Goal: Information Seeking & Learning: Learn about a topic

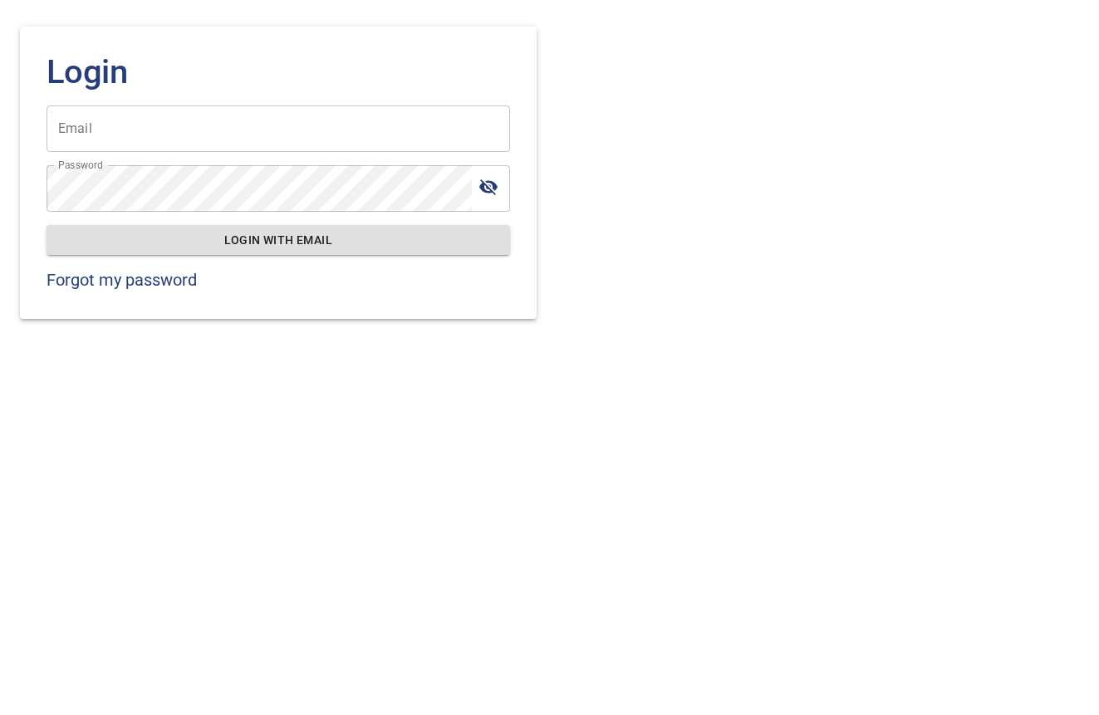
click at [316, 144] on input "Email" at bounding box center [279, 129] width 464 height 47
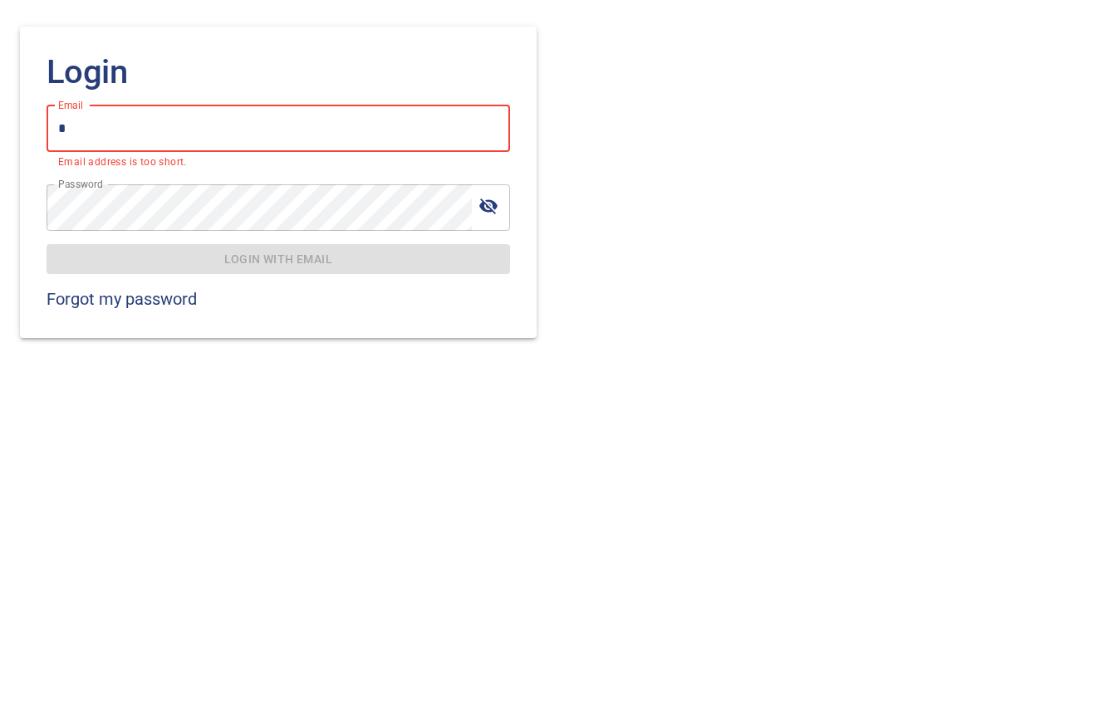
type input "**********"
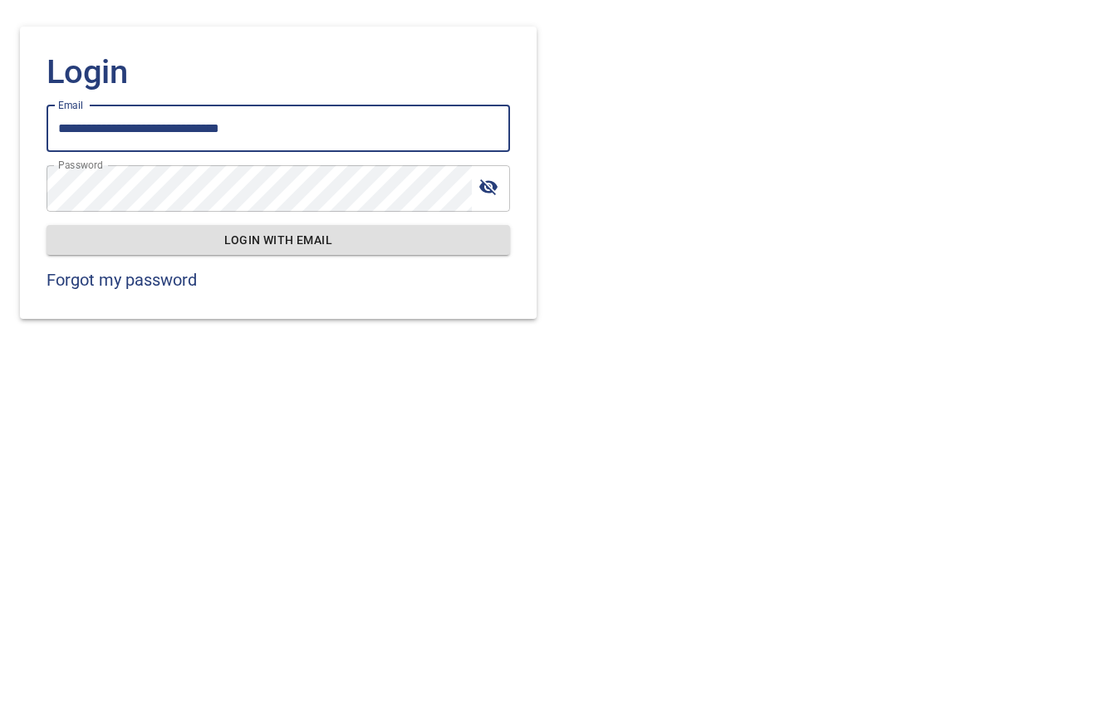
click at [307, 240] on span "Login with email" at bounding box center [278, 240] width 437 height 21
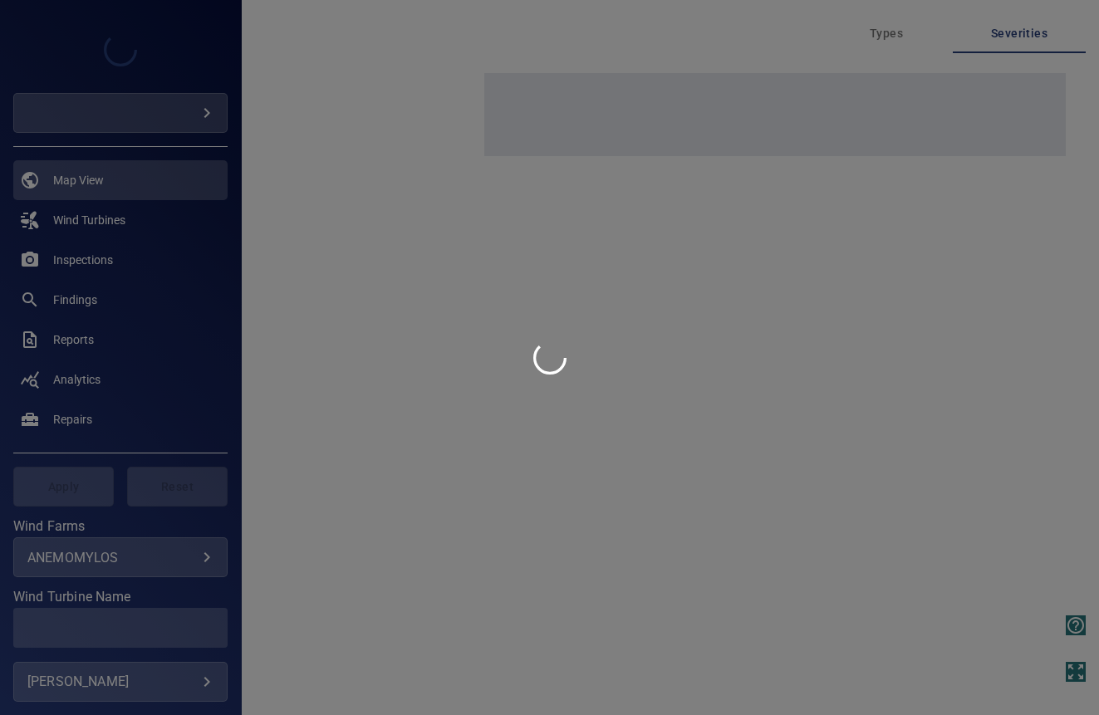
type input "*********"
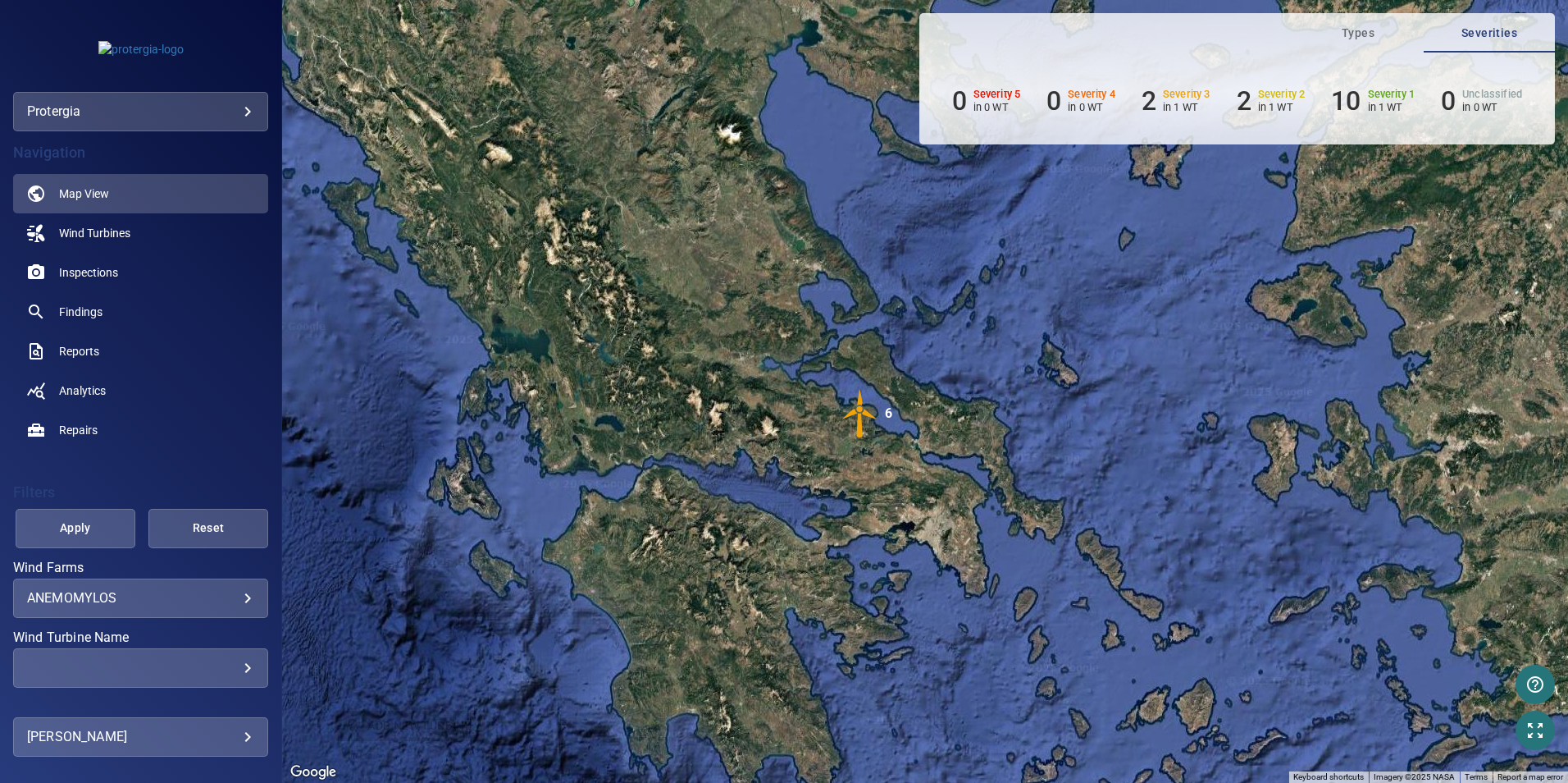
drag, startPoint x: 1028, startPoint y: 467, endPoint x: 1003, endPoint y: 338, distance: 131.4
click at [1003, 338] on div "To activate drag with keyboard, press Alt + Enter. Once in keyboard drag state,…" at bounding box center [925, 391] width 1286 height 783
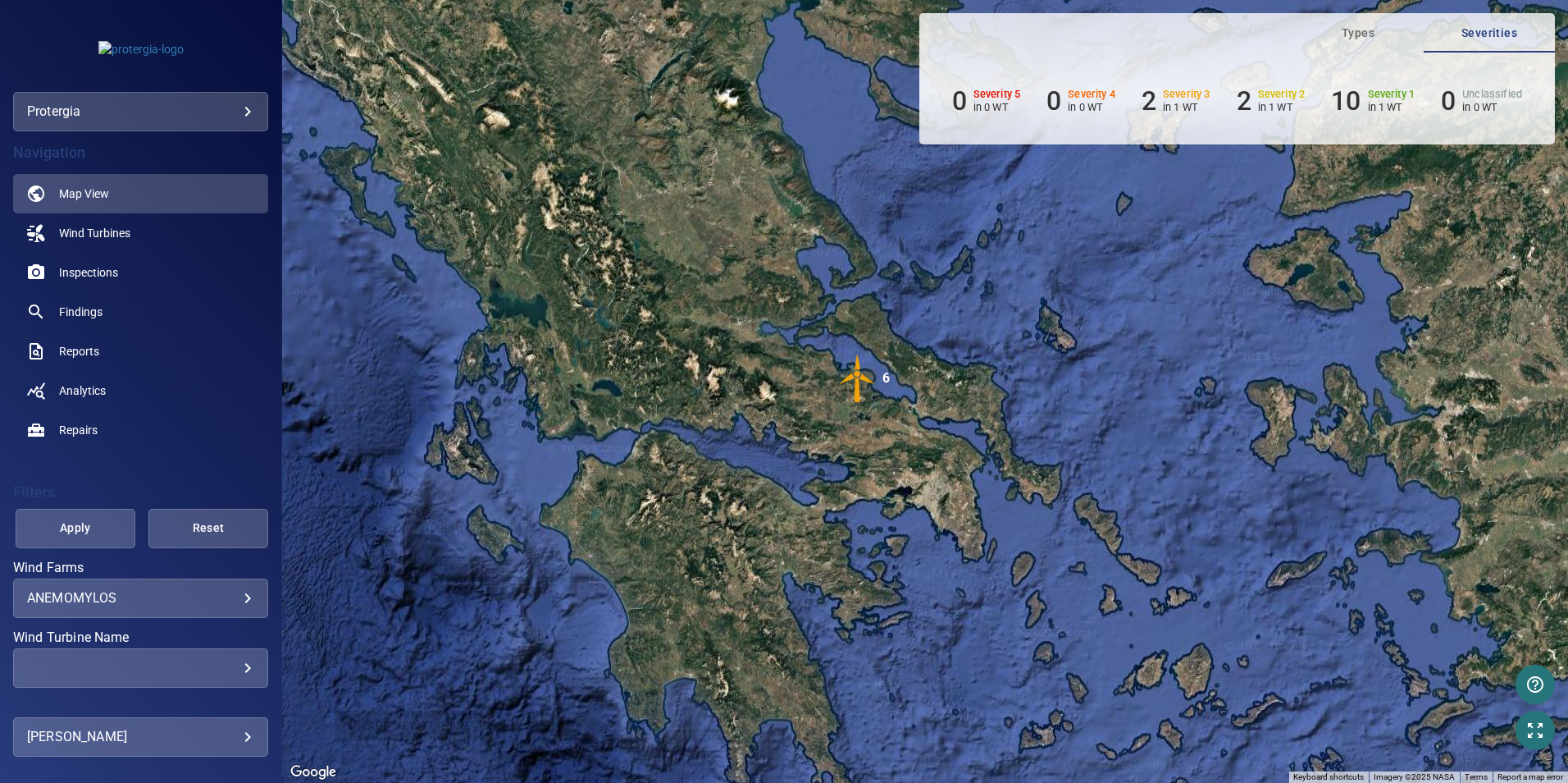
click at [236, 599] on body "**********" at bounding box center [784, 391] width 1568 height 783
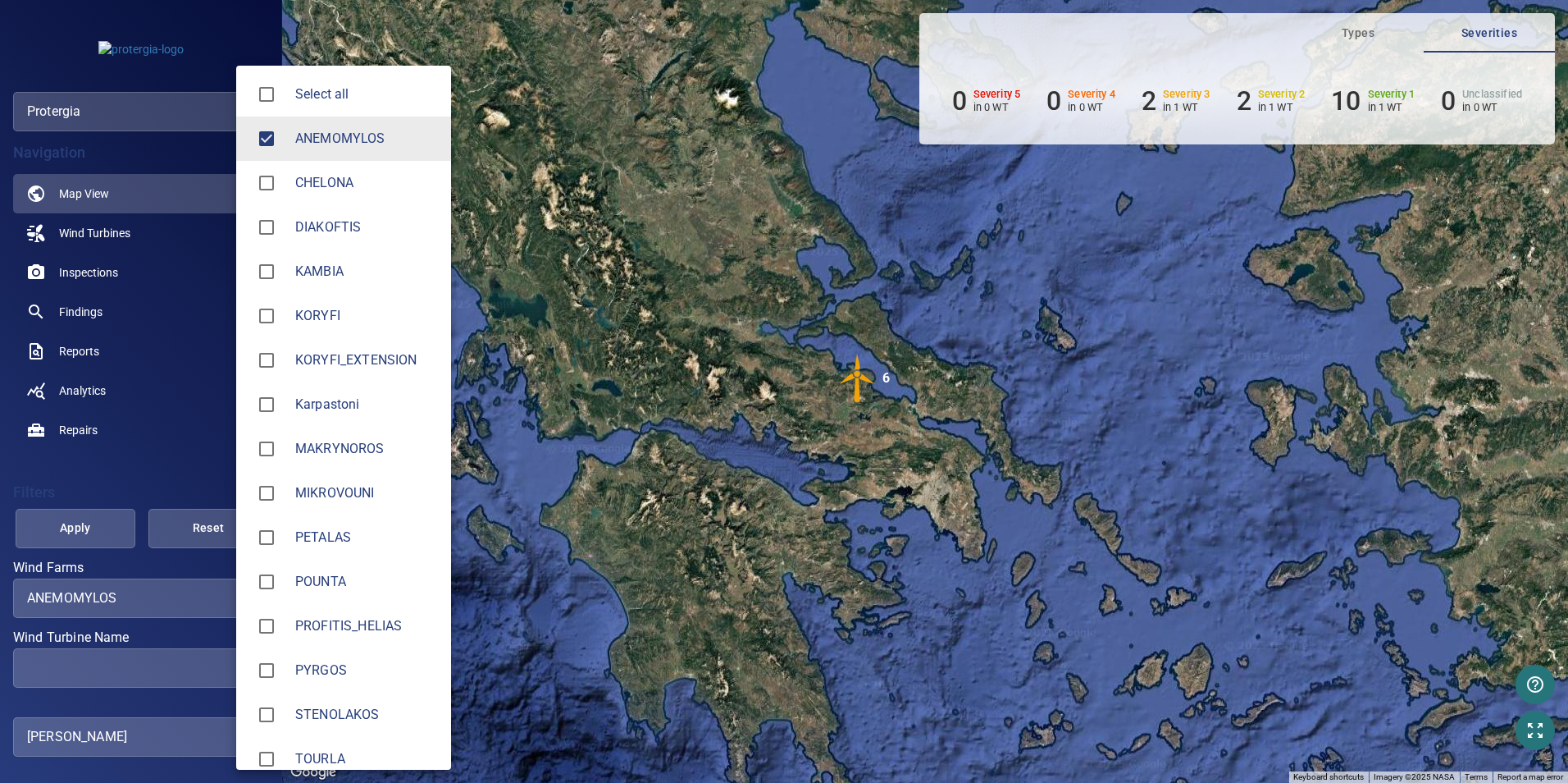
click at [333, 566] on li "POUNTA" at bounding box center [343, 582] width 215 height 44
type input "**********"
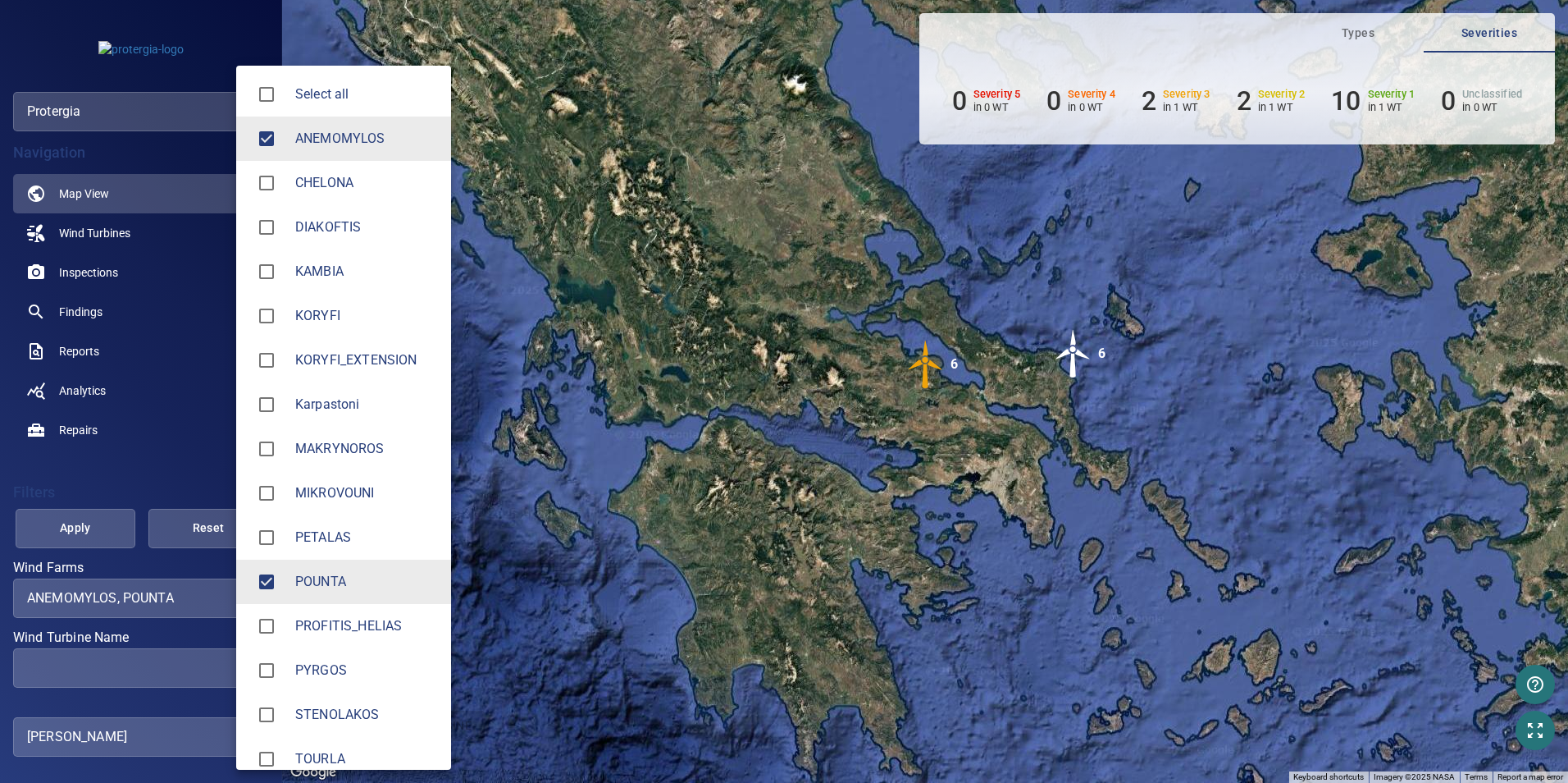
click at [683, 289] on div at bounding box center [784, 391] width 1568 height 783
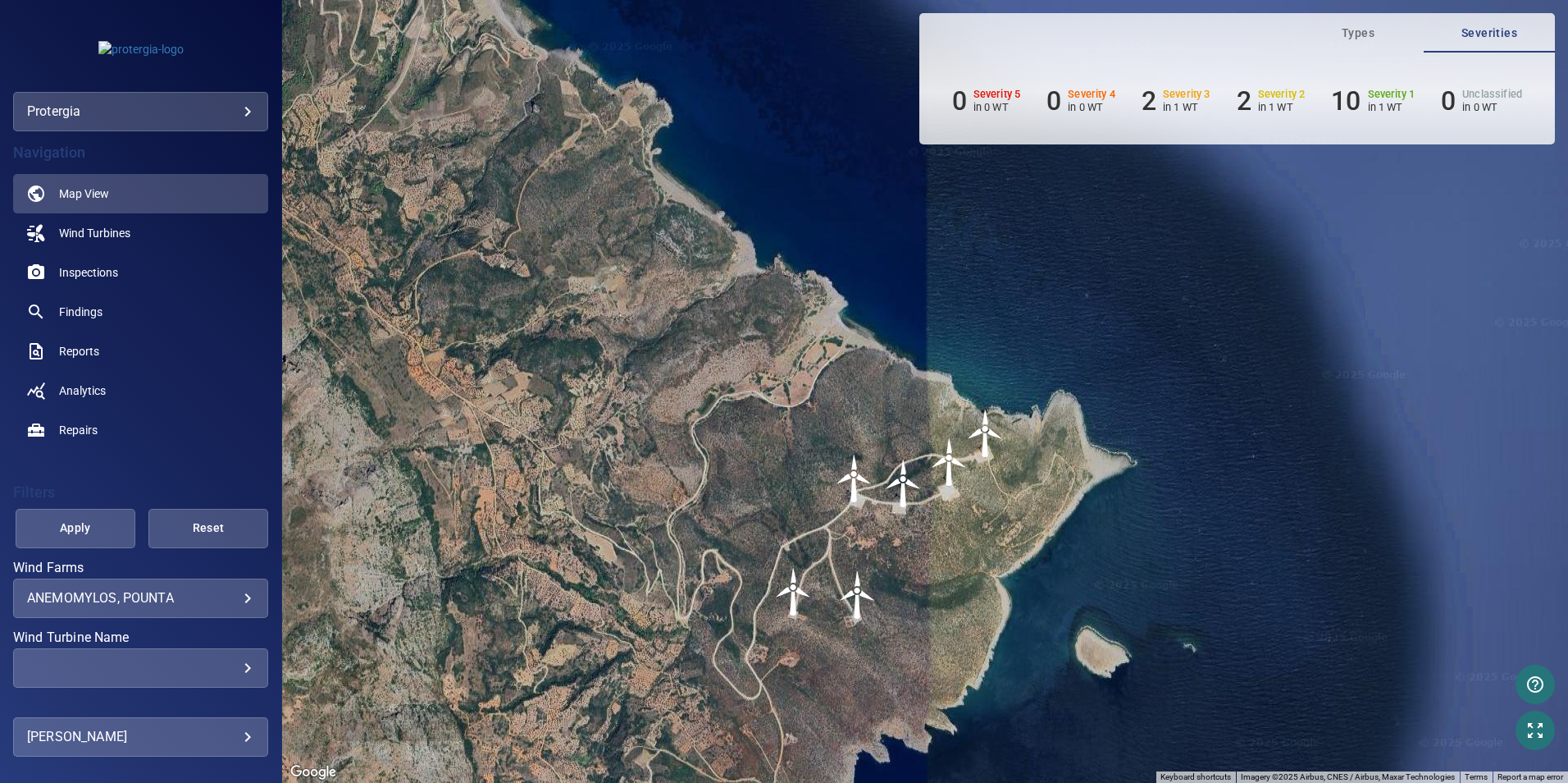
drag, startPoint x: 972, startPoint y: 456, endPoint x: 992, endPoint y: 389, distance: 69.9
click at [991, 341] on div "To activate drag with keyboard, press Alt + Enter. Once in keyboard drag state,…" at bounding box center [925, 391] width 1286 height 783
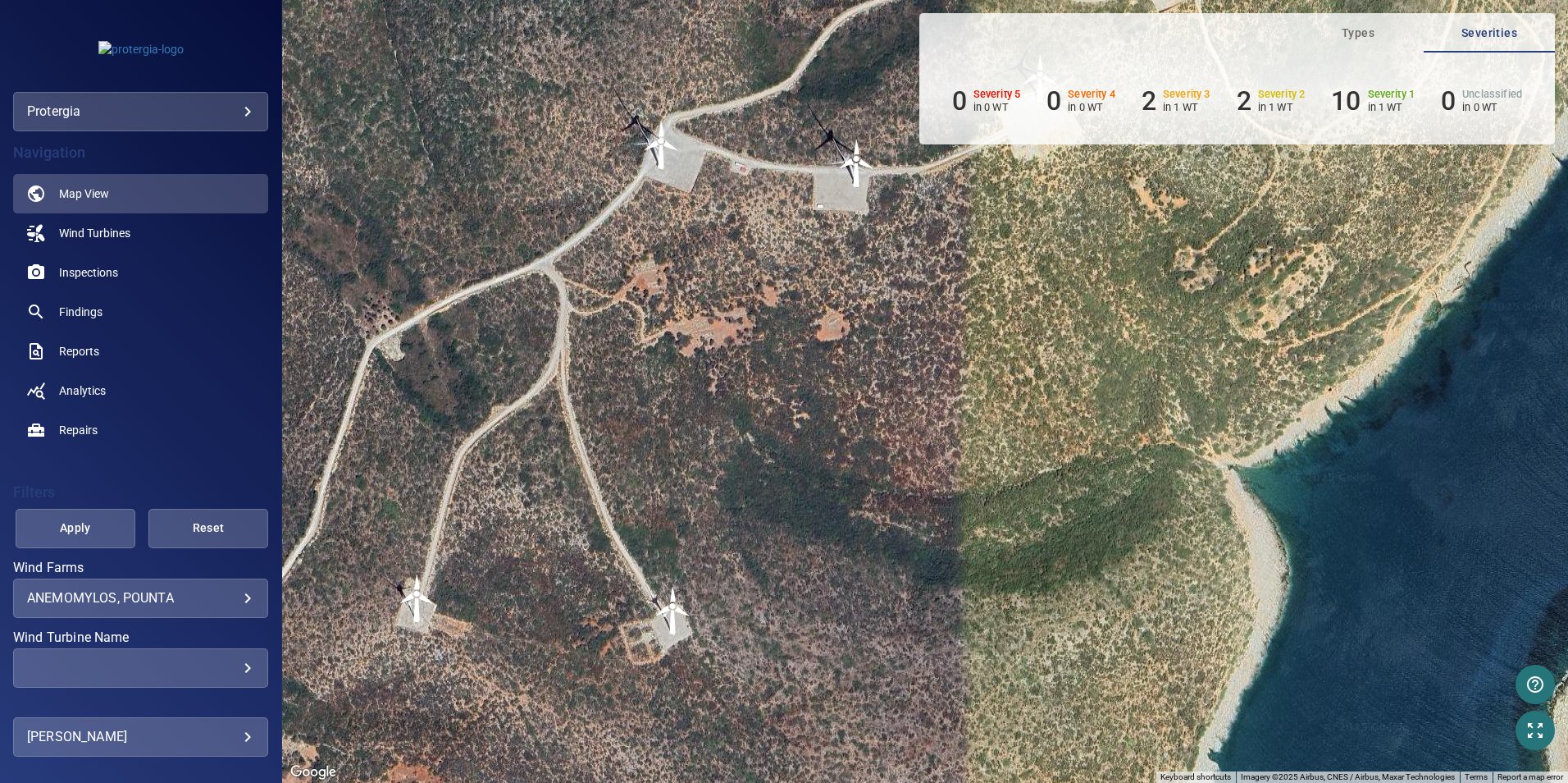
drag, startPoint x: 933, startPoint y: 515, endPoint x: 962, endPoint y: 480, distance: 45.5
click at [962, 480] on div "To activate drag with keyboard, press Alt + Enter. Once in keyboard drag state,…" at bounding box center [925, 391] width 1286 height 783
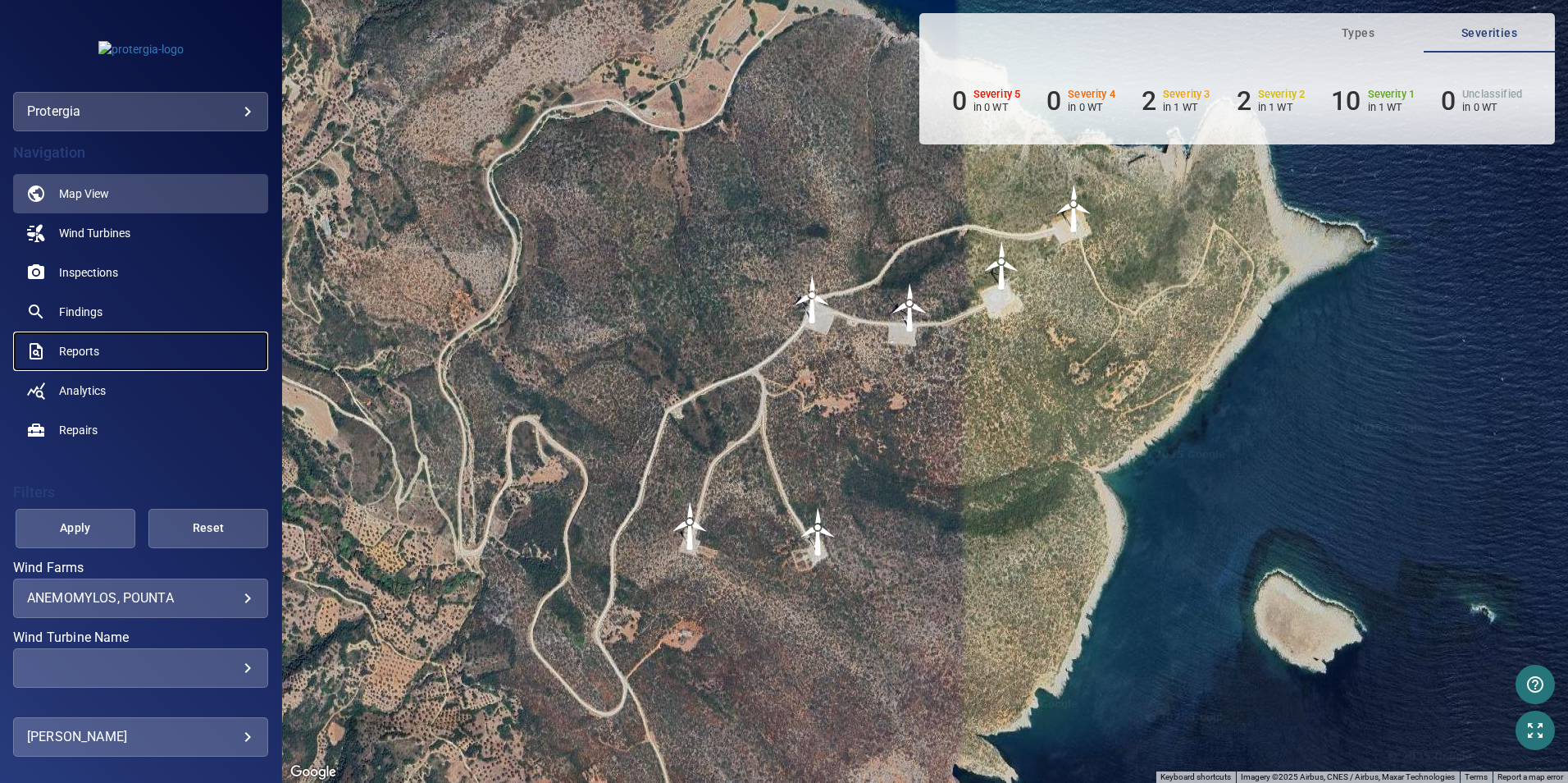
click at [80, 355] on span "Reports" at bounding box center [79, 351] width 40 height 17
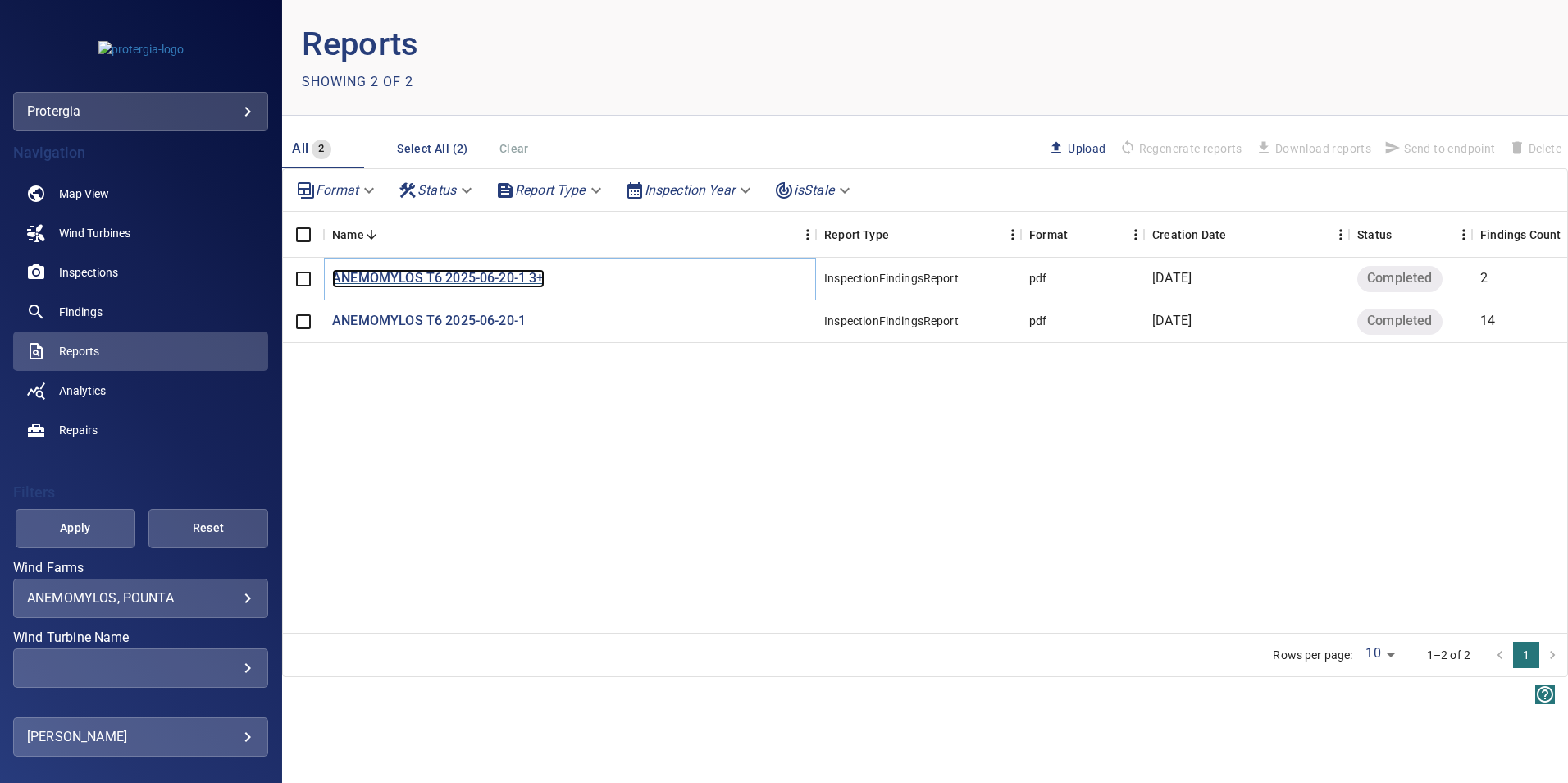
click at [507, 277] on p "ANEMOMYLOS T6 2025-06-20-1 3+" at bounding box center [438, 278] width 211 height 19
click at [465, 320] on p "ANEMOMYLOS T6 2025-06-20-1" at bounding box center [429, 321] width 193 height 19
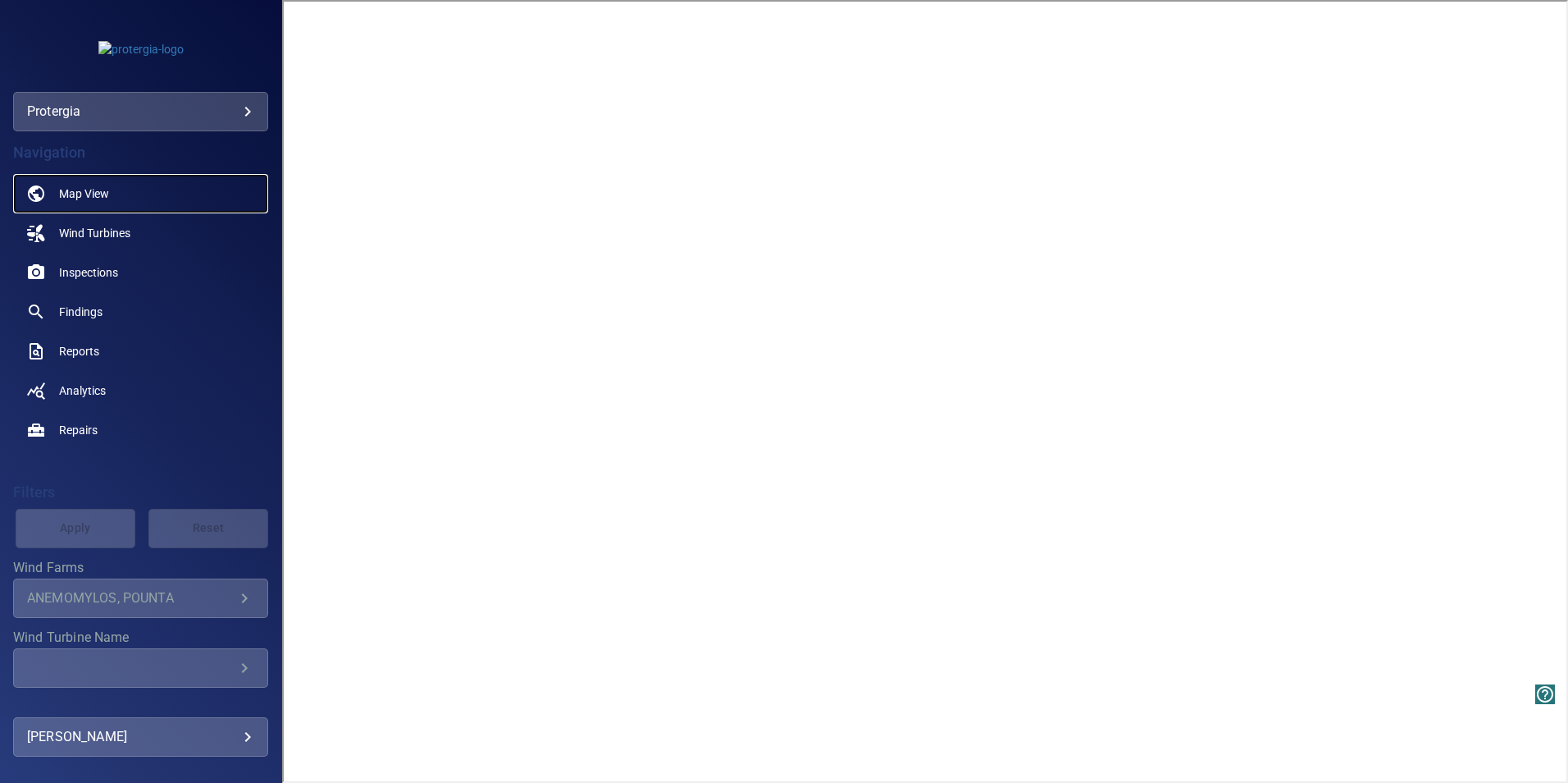
click at [99, 196] on span "Map View" at bounding box center [84, 194] width 50 height 17
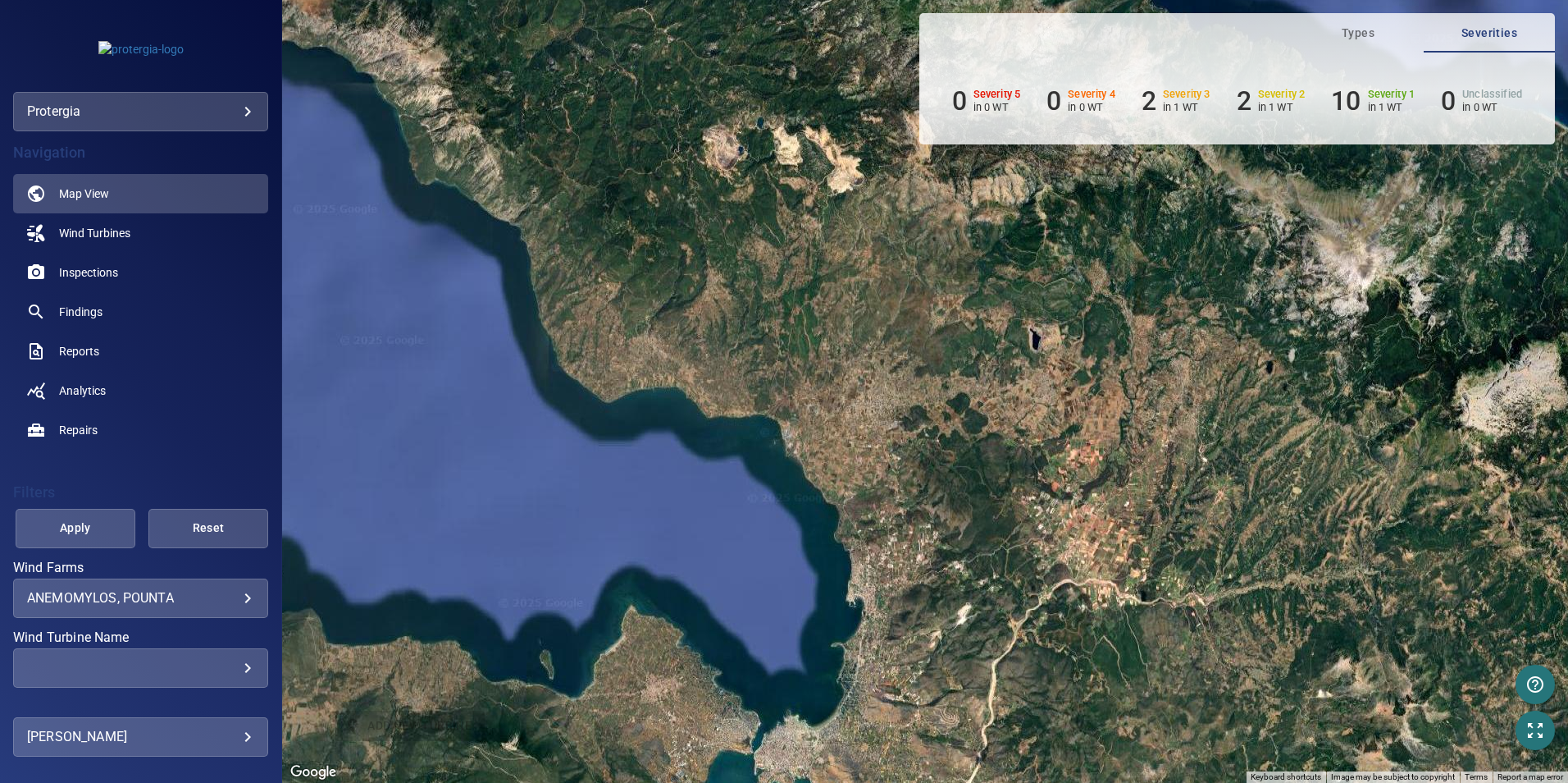
drag, startPoint x: 1003, startPoint y: 387, endPoint x: 879, endPoint y: 216, distance: 211.2
click at [867, 177] on div "To activate drag with keyboard, press Alt + Enter. Once in keyboard drag state,…" at bounding box center [925, 391] width 1286 height 783
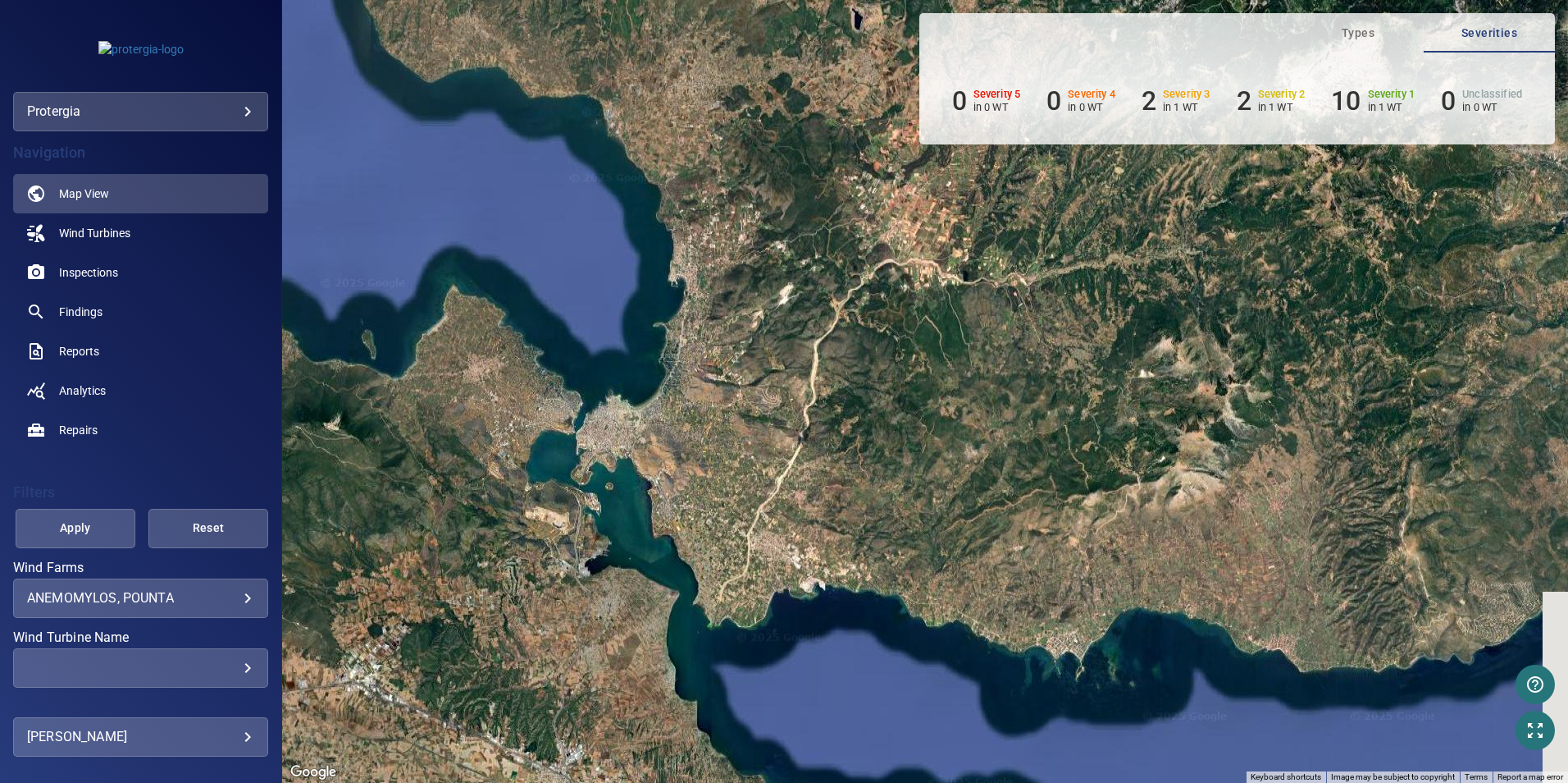
drag, startPoint x: 944, startPoint y: 290, endPoint x: 867, endPoint y: 220, distance: 104.1
click at [852, 158] on div "To activate drag with keyboard, press Alt + Enter. Once in keyboard drag state,…" at bounding box center [925, 391] width 1286 height 783
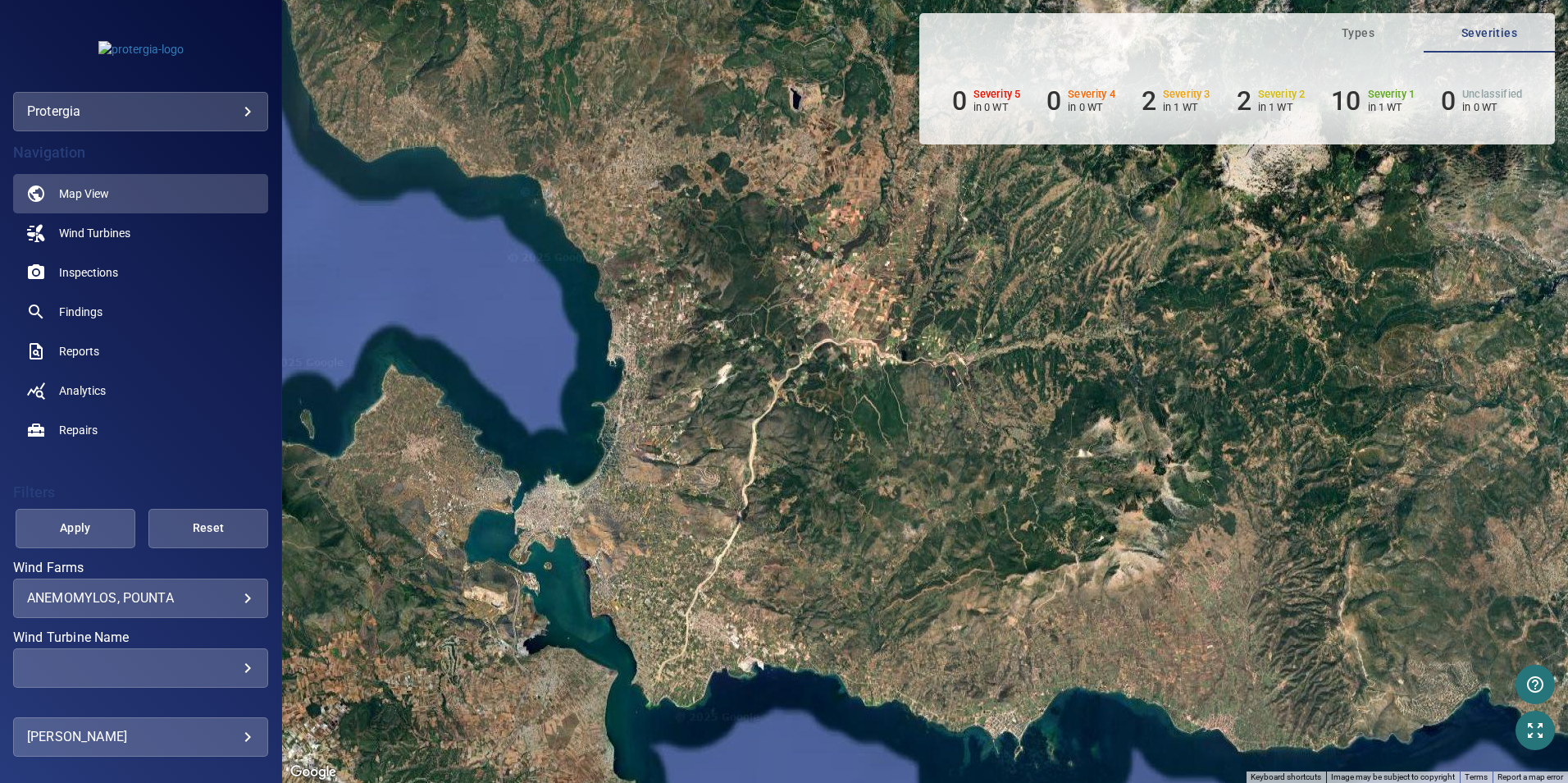
drag, startPoint x: 1026, startPoint y: 431, endPoint x: 1021, endPoint y: 520, distance: 89.1
click at [1021, 520] on div "To activate drag with keyboard, press Alt + Enter. Once in keyboard drag state,…" at bounding box center [925, 391] width 1286 height 783
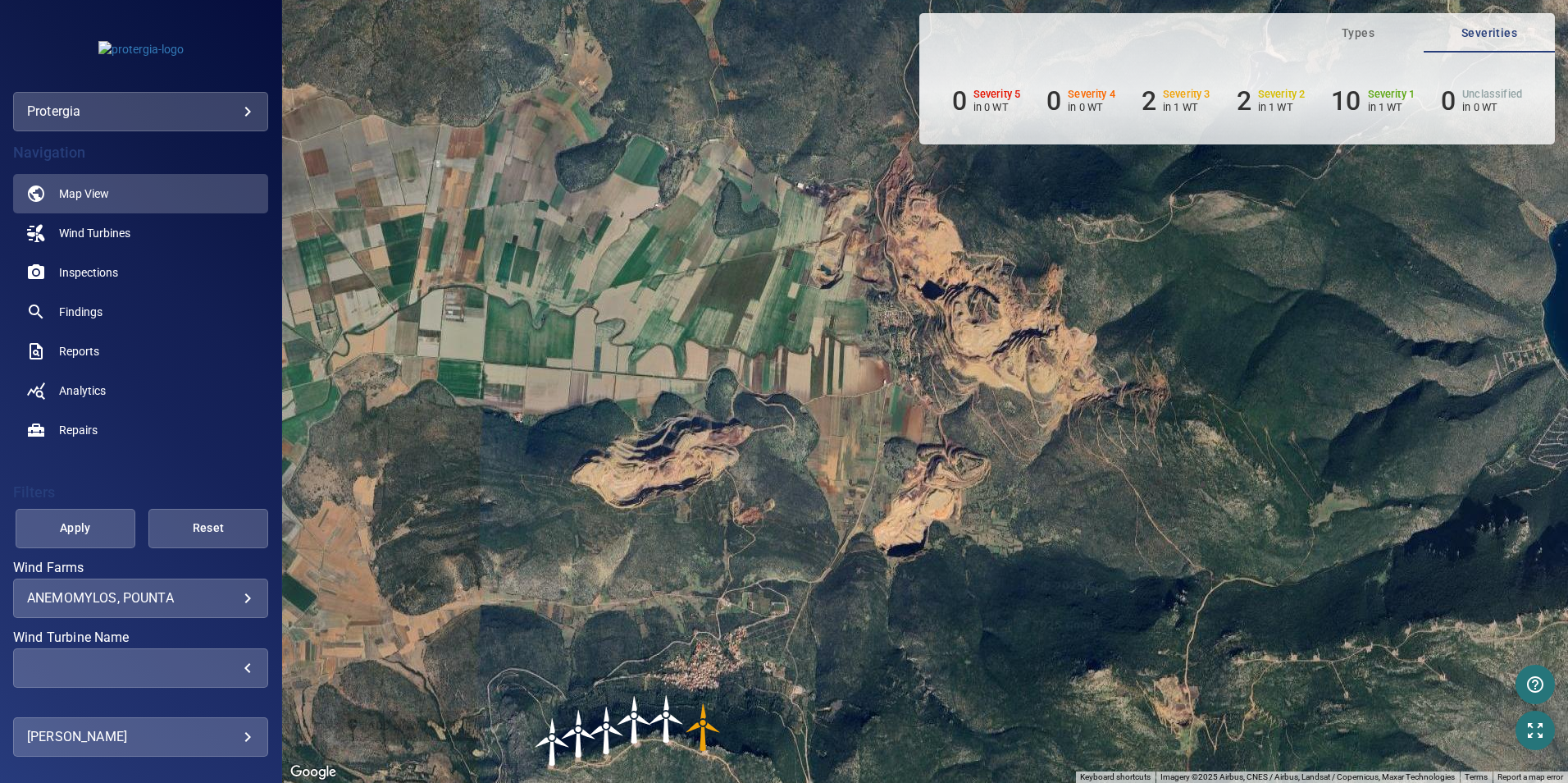
click at [240, 667] on div "​" at bounding box center [140, 667] width 227 height 16
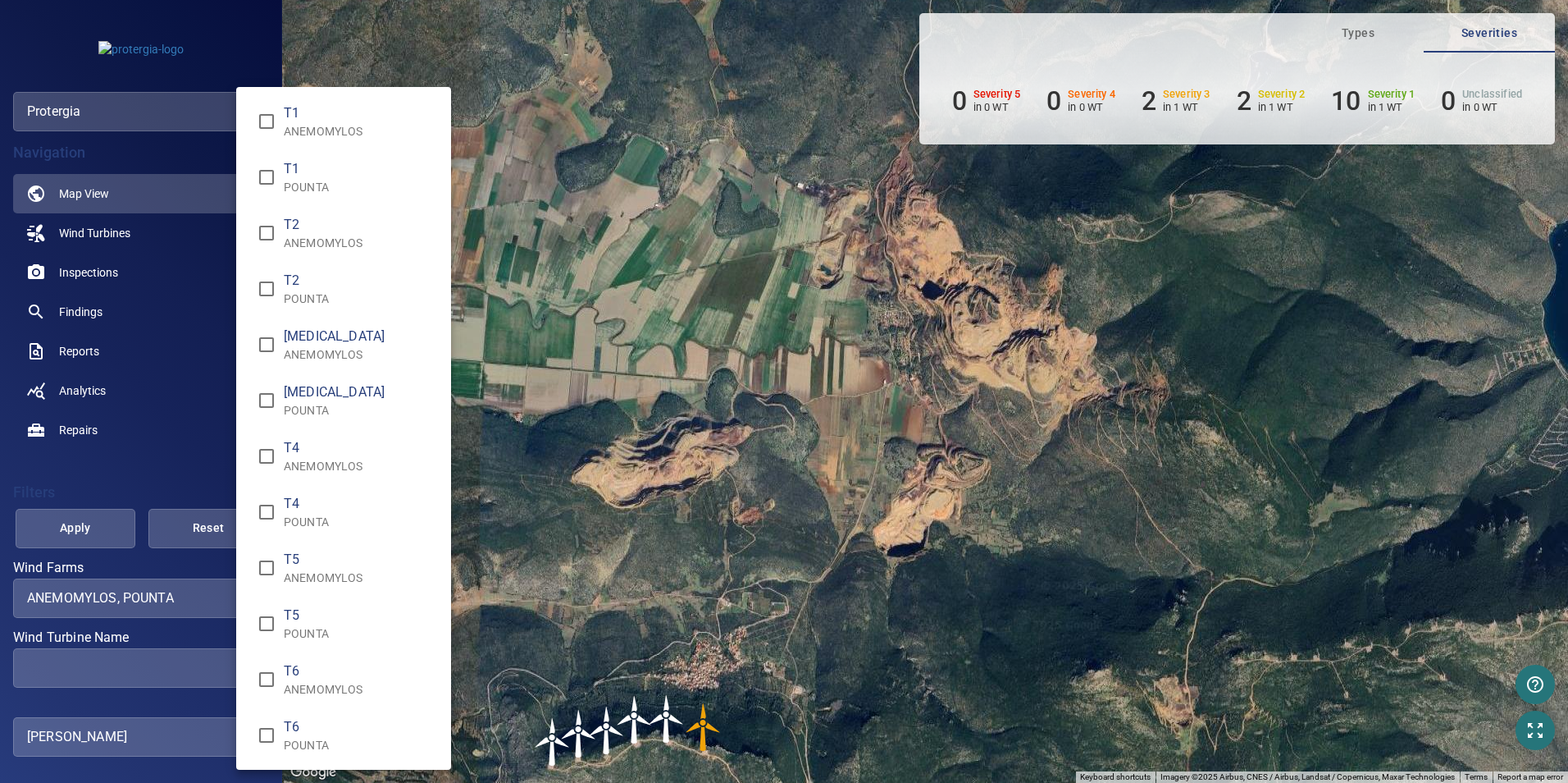
click at [303, 121] on span "T1" at bounding box center [361, 114] width 154 height 20
type input "**********"
drag, startPoint x: 861, startPoint y: 603, endPoint x: 968, endPoint y: 350, distance: 274.7
click at [968, 350] on div "Wind Turbine Name" at bounding box center [784, 391] width 1568 height 783
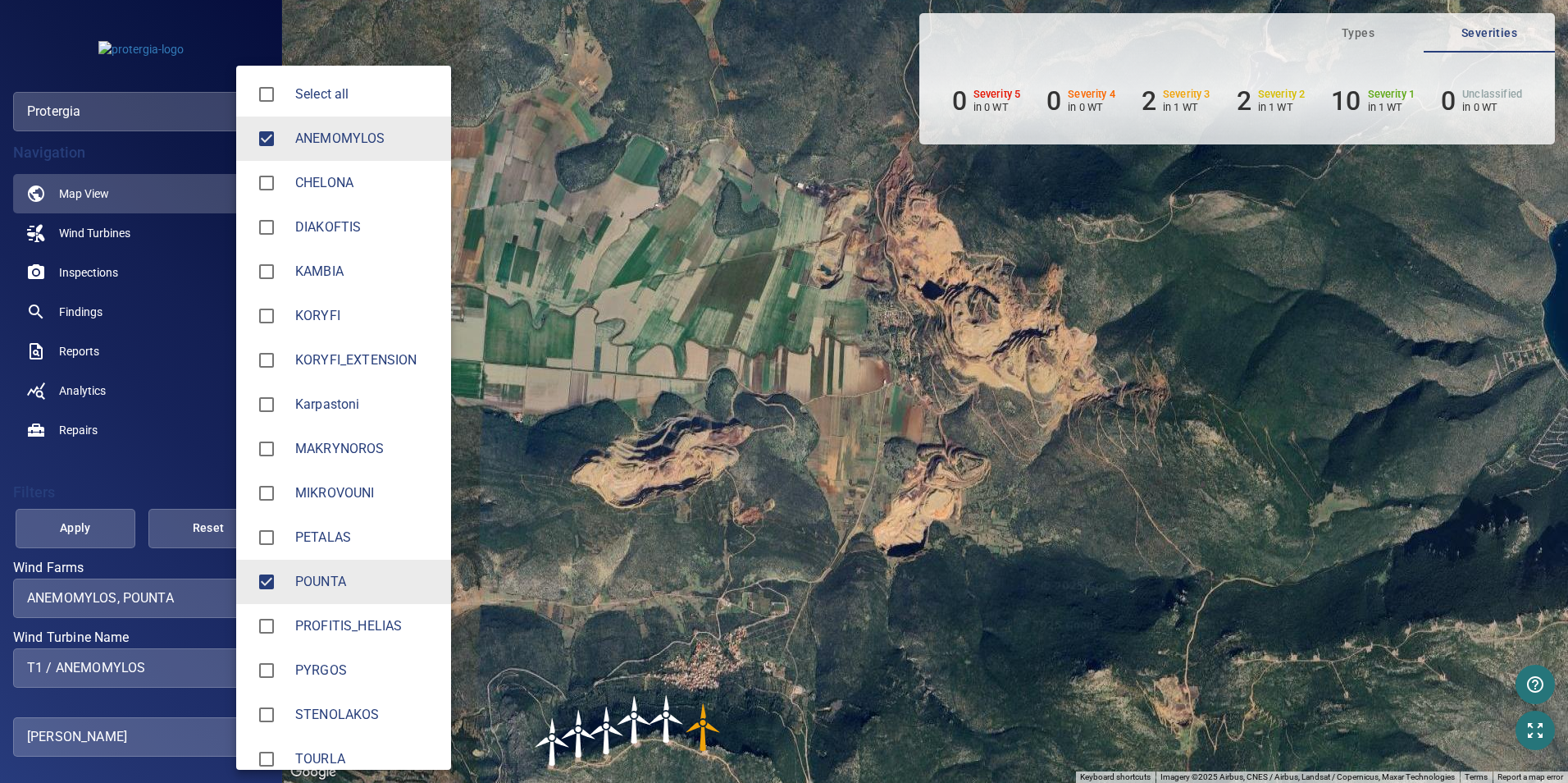
click at [241, 600] on body "**********" at bounding box center [784, 391] width 1568 height 783
type input "**********"
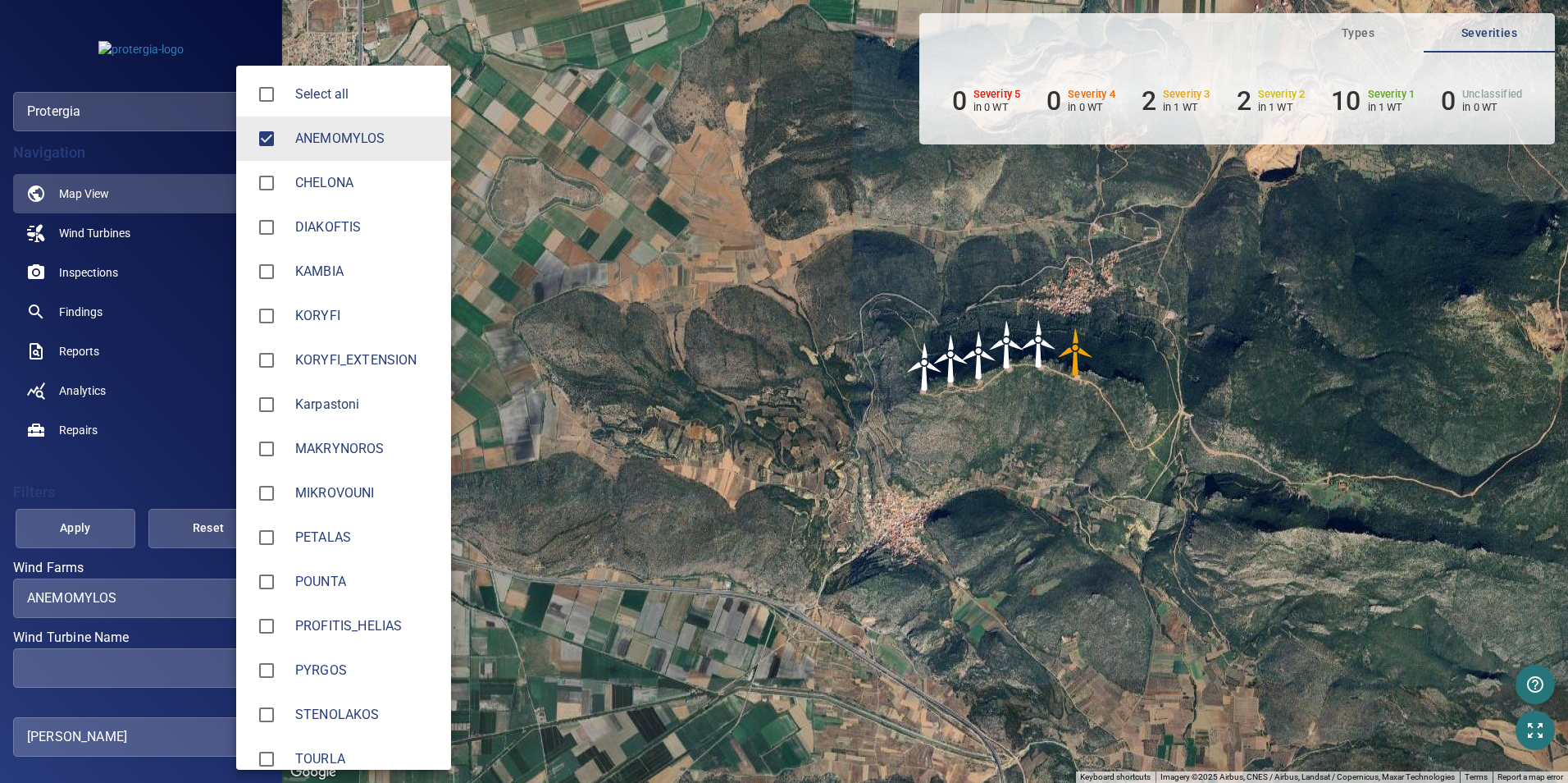
click at [814, 486] on div at bounding box center [784, 391] width 1568 height 783
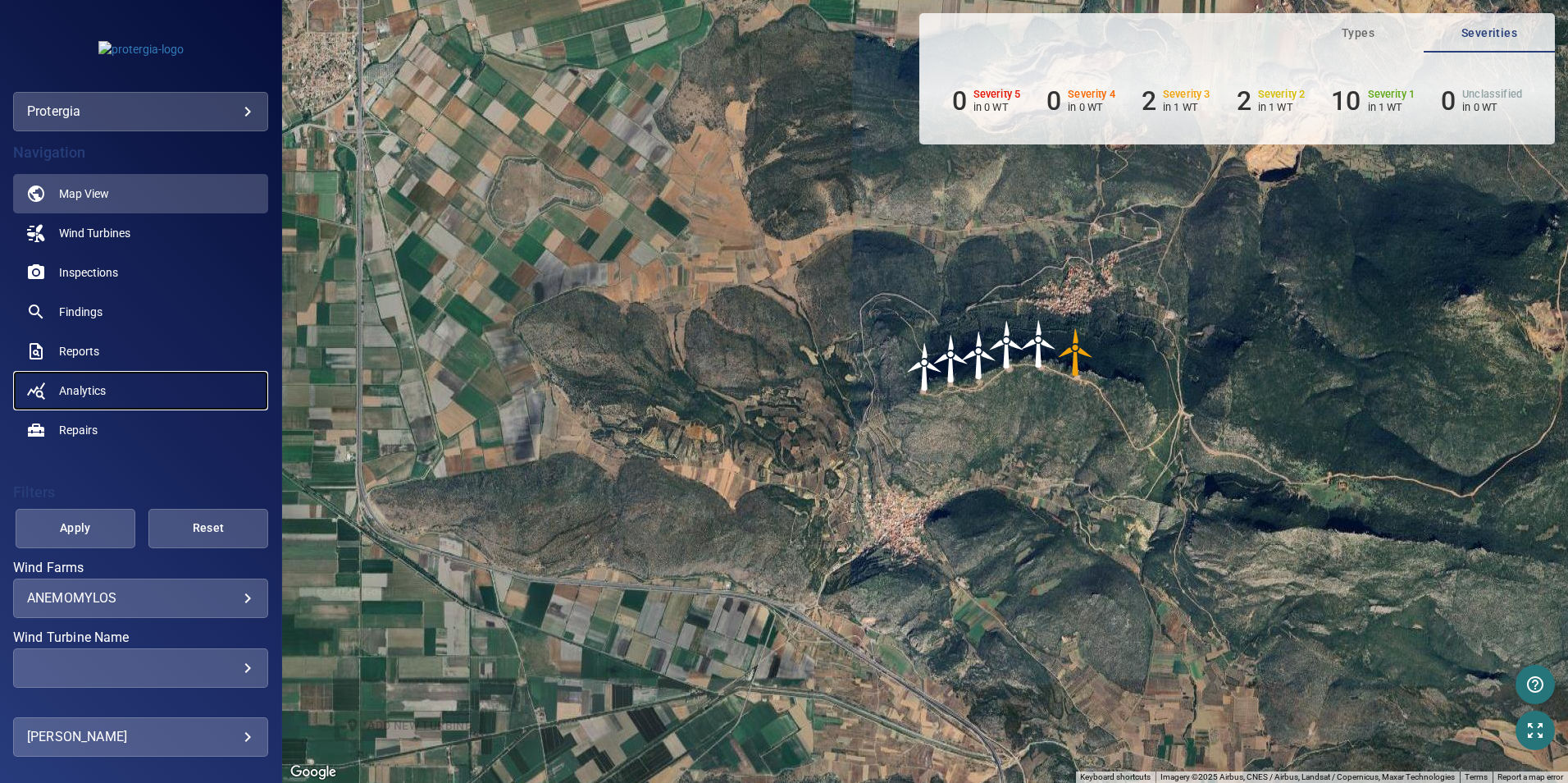
click at [104, 389] on span "Analytics" at bounding box center [82, 390] width 46 height 17
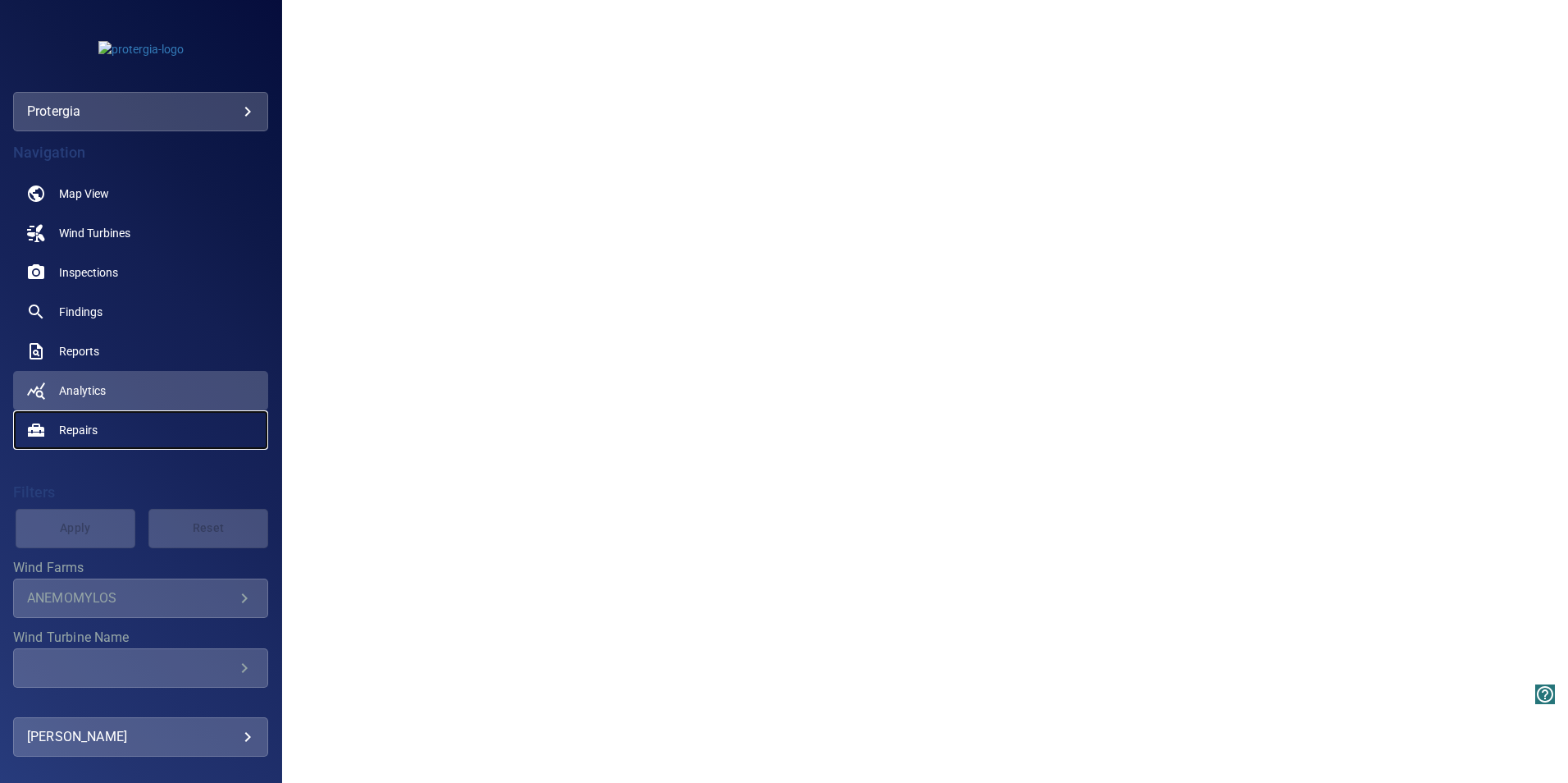
click at [87, 428] on span "Repairs" at bounding box center [78, 430] width 38 height 17
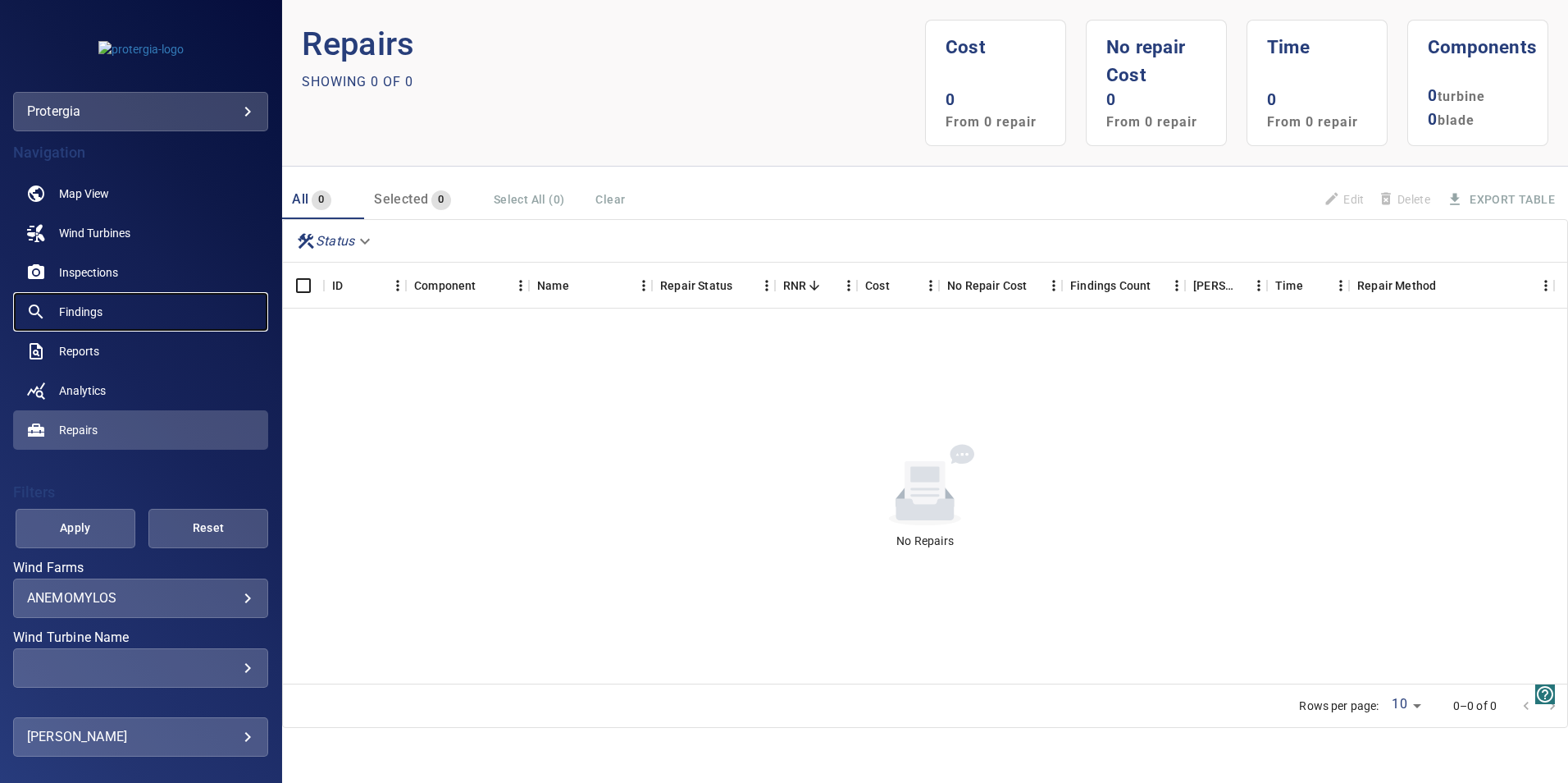
click at [87, 302] on link "Findings" at bounding box center [140, 312] width 255 height 39
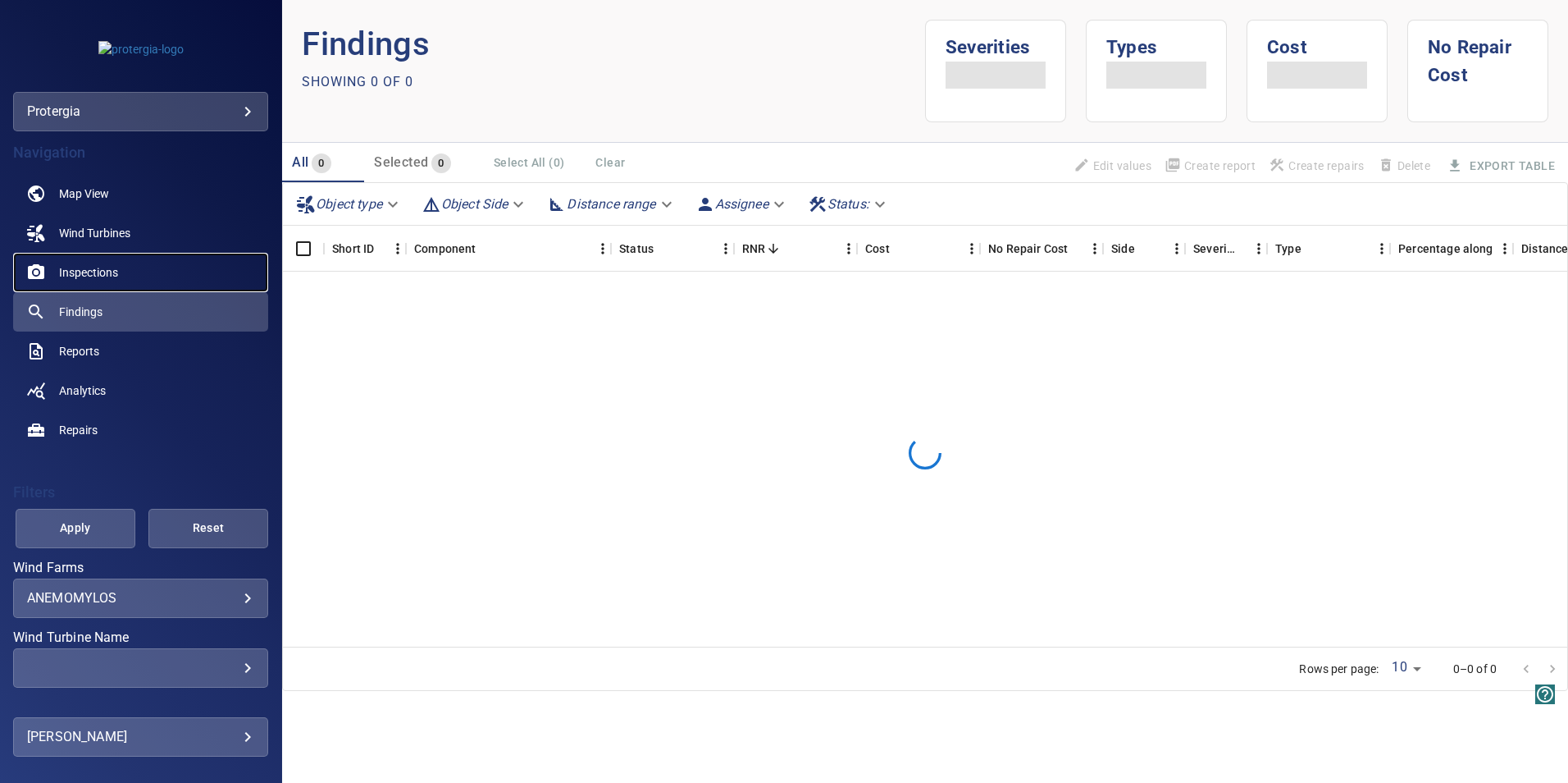
click at [93, 269] on span "Inspections" at bounding box center [89, 273] width 59 height 17
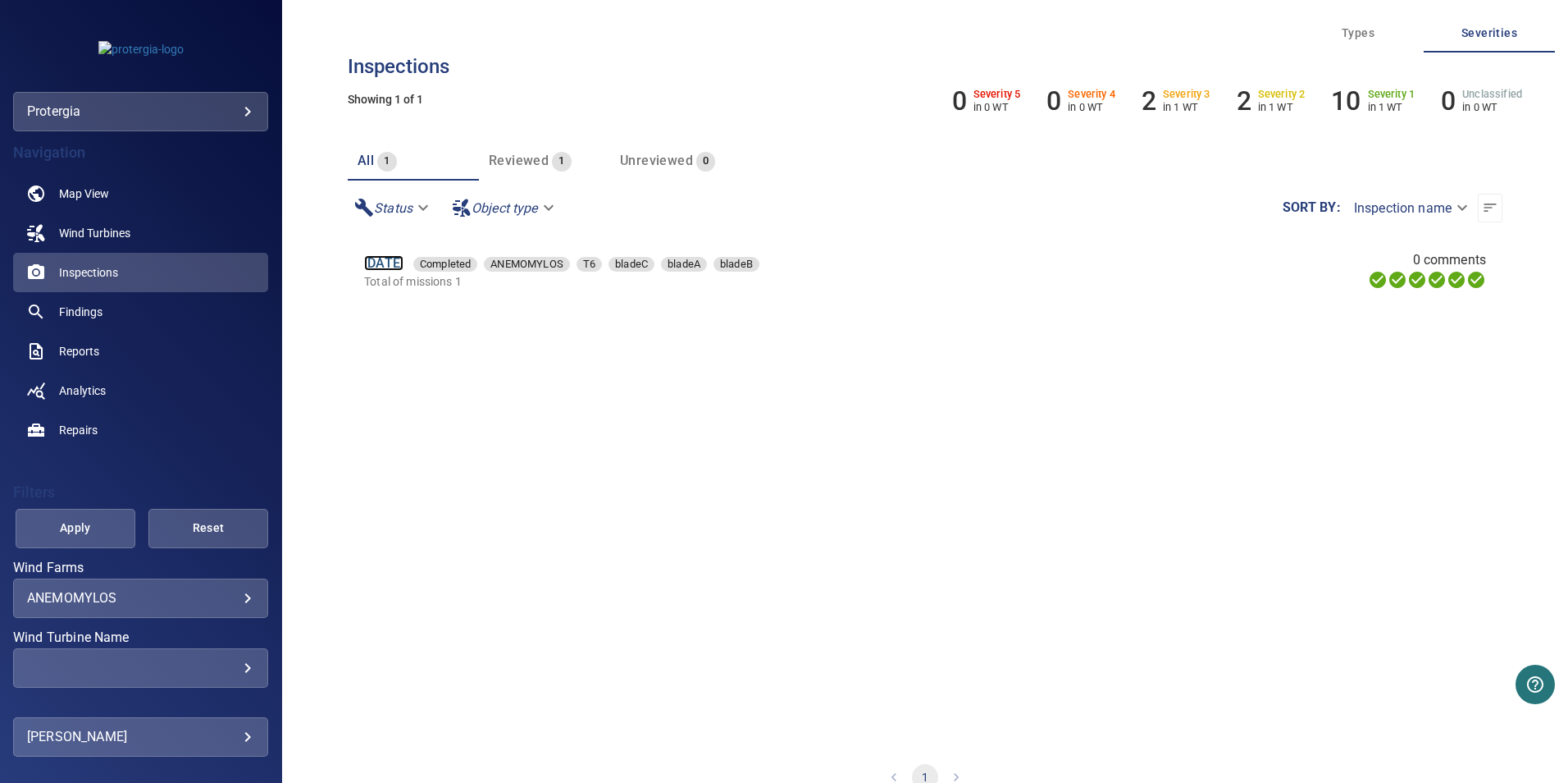
click at [404, 266] on link "[DATE]" at bounding box center [384, 263] width 39 height 16
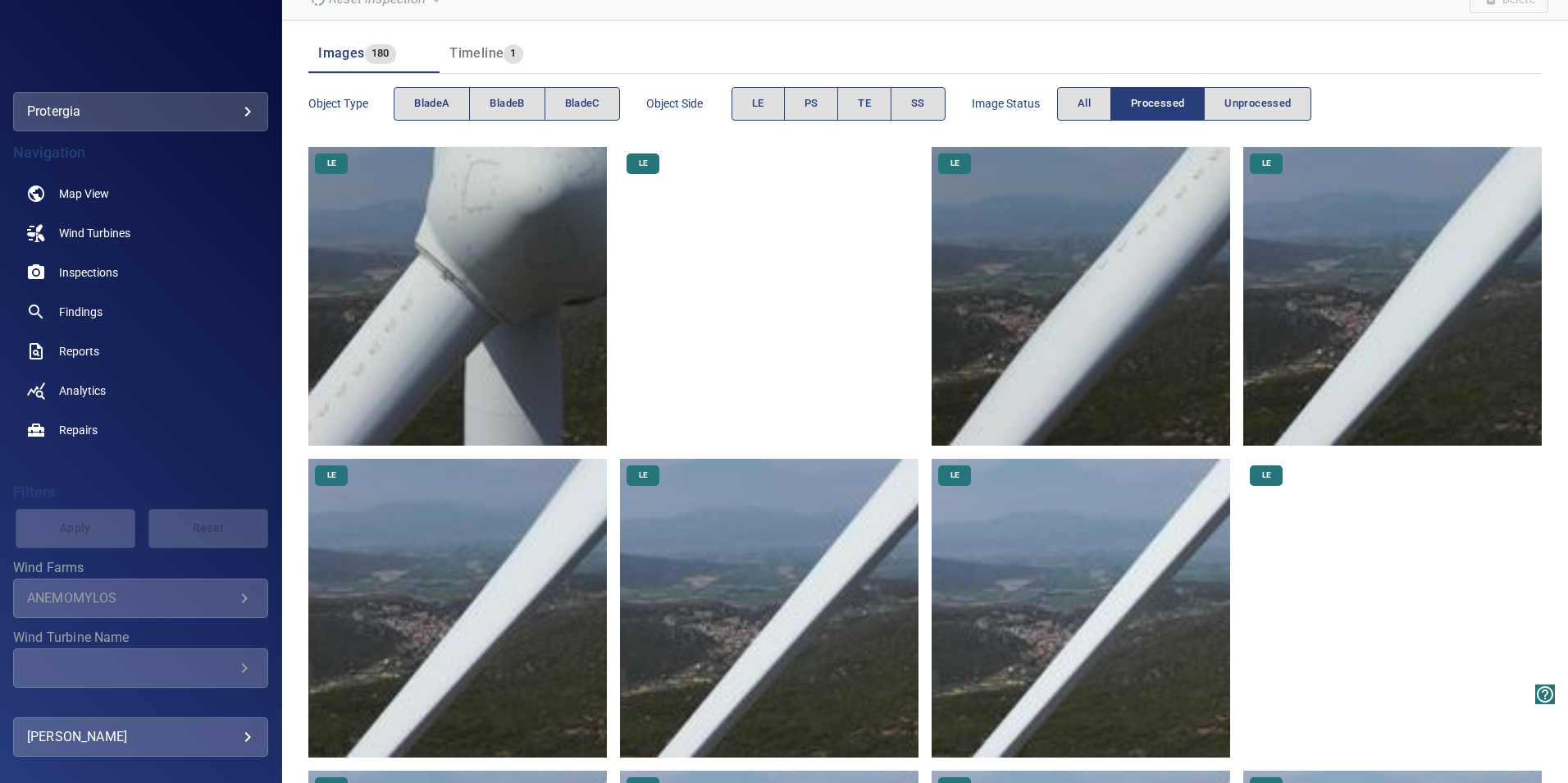
scroll to position [328, 0]
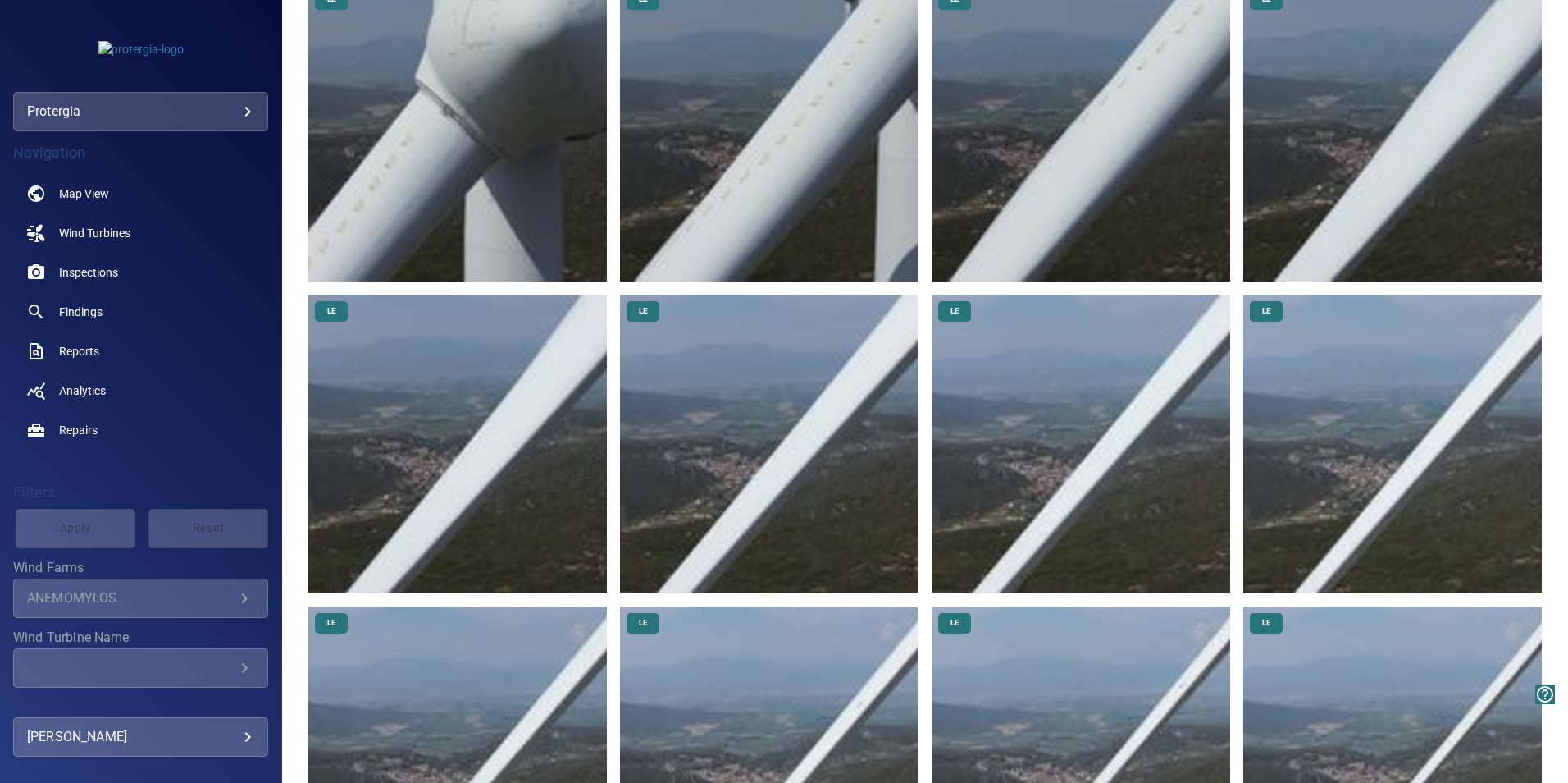
click at [757, 420] on img at bounding box center [769, 443] width 298 height 298
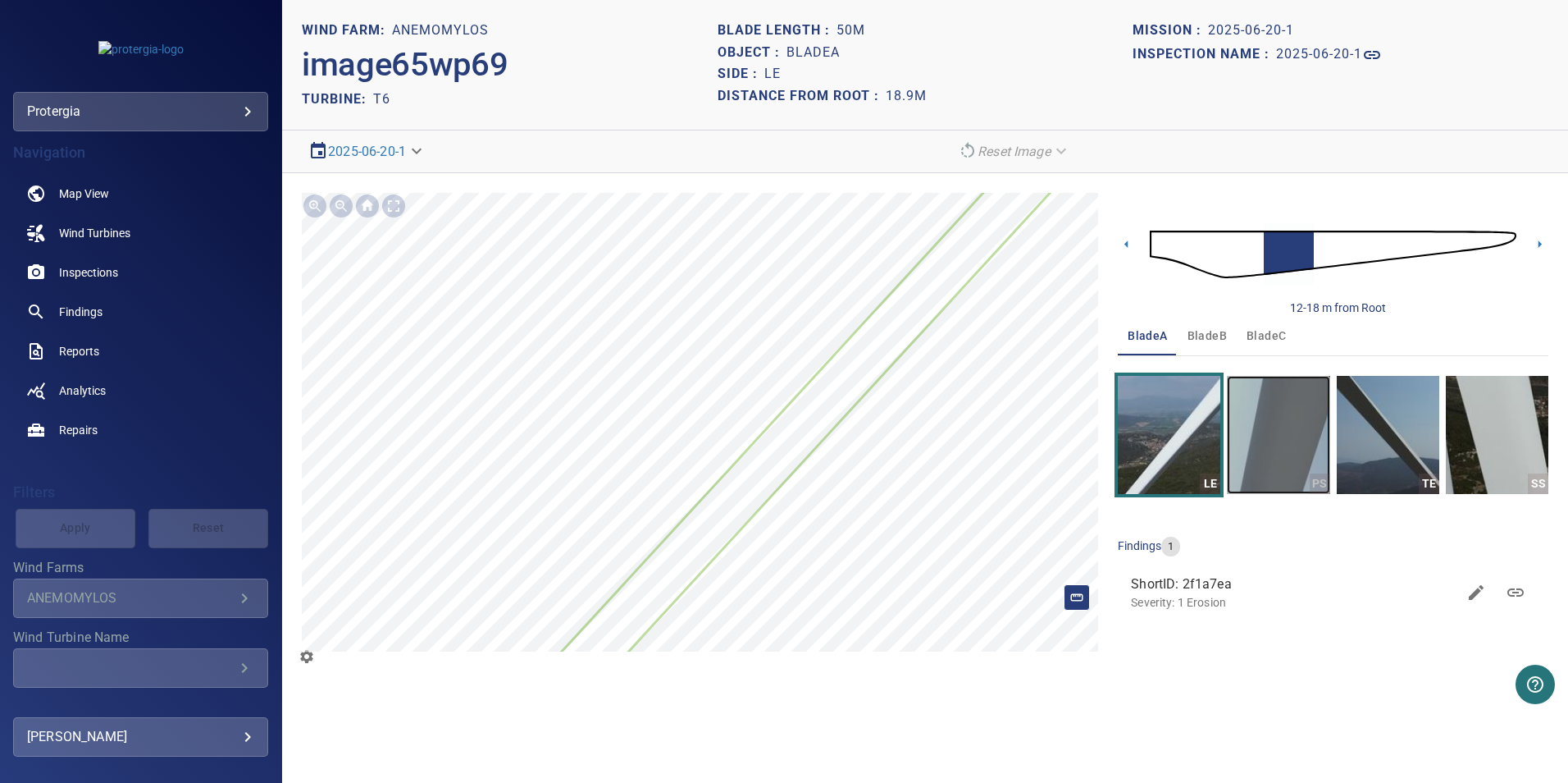
click at [1084, 441] on img "button" at bounding box center [1278, 435] width 103 height 118
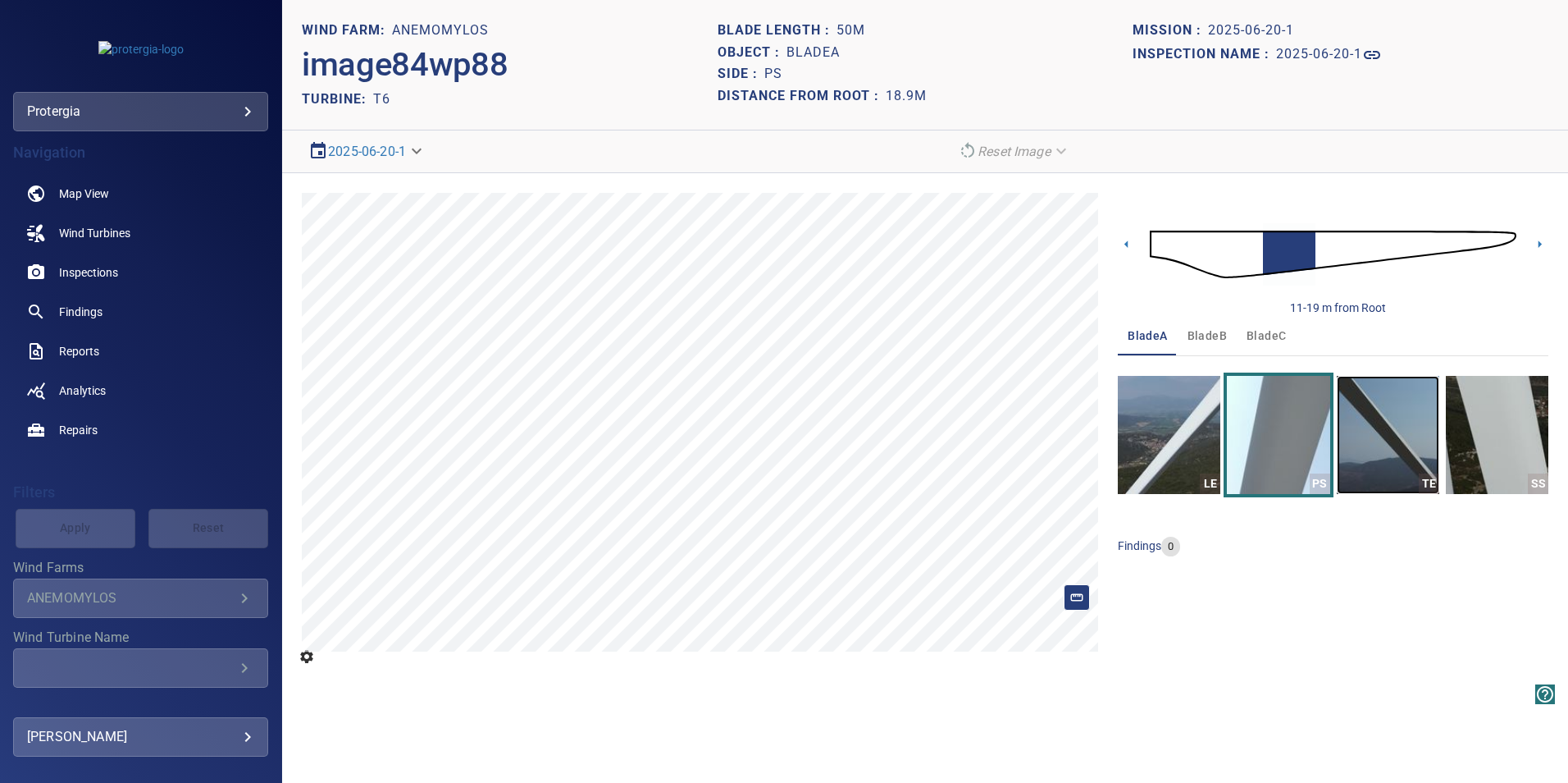
click at [1084, 442] on img "button" at bounding box center [1387, 435] width 103 height 118
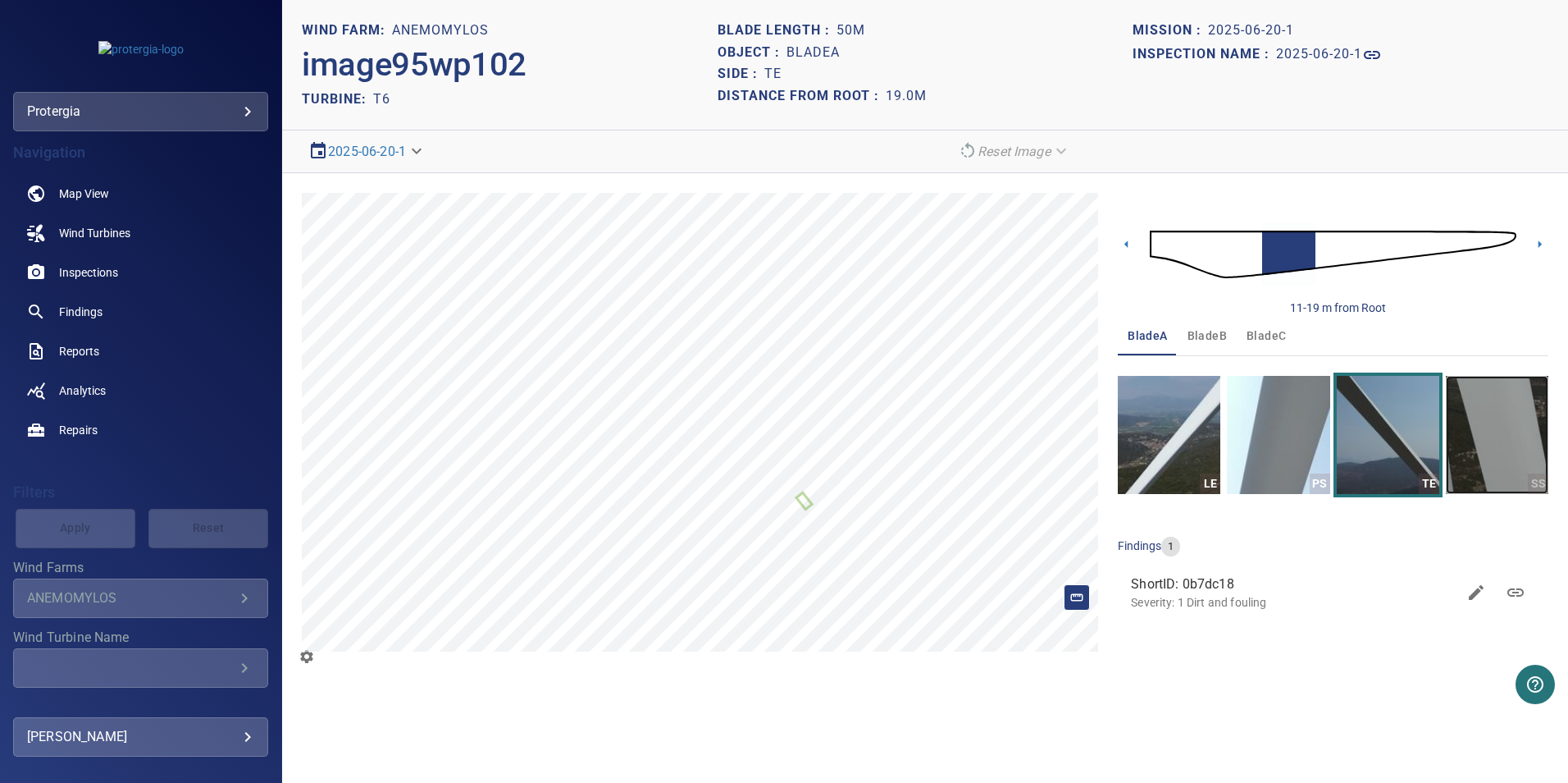
click at [1084, 439] on img "button" at bounding box center [1497, 435] width 103 height 118
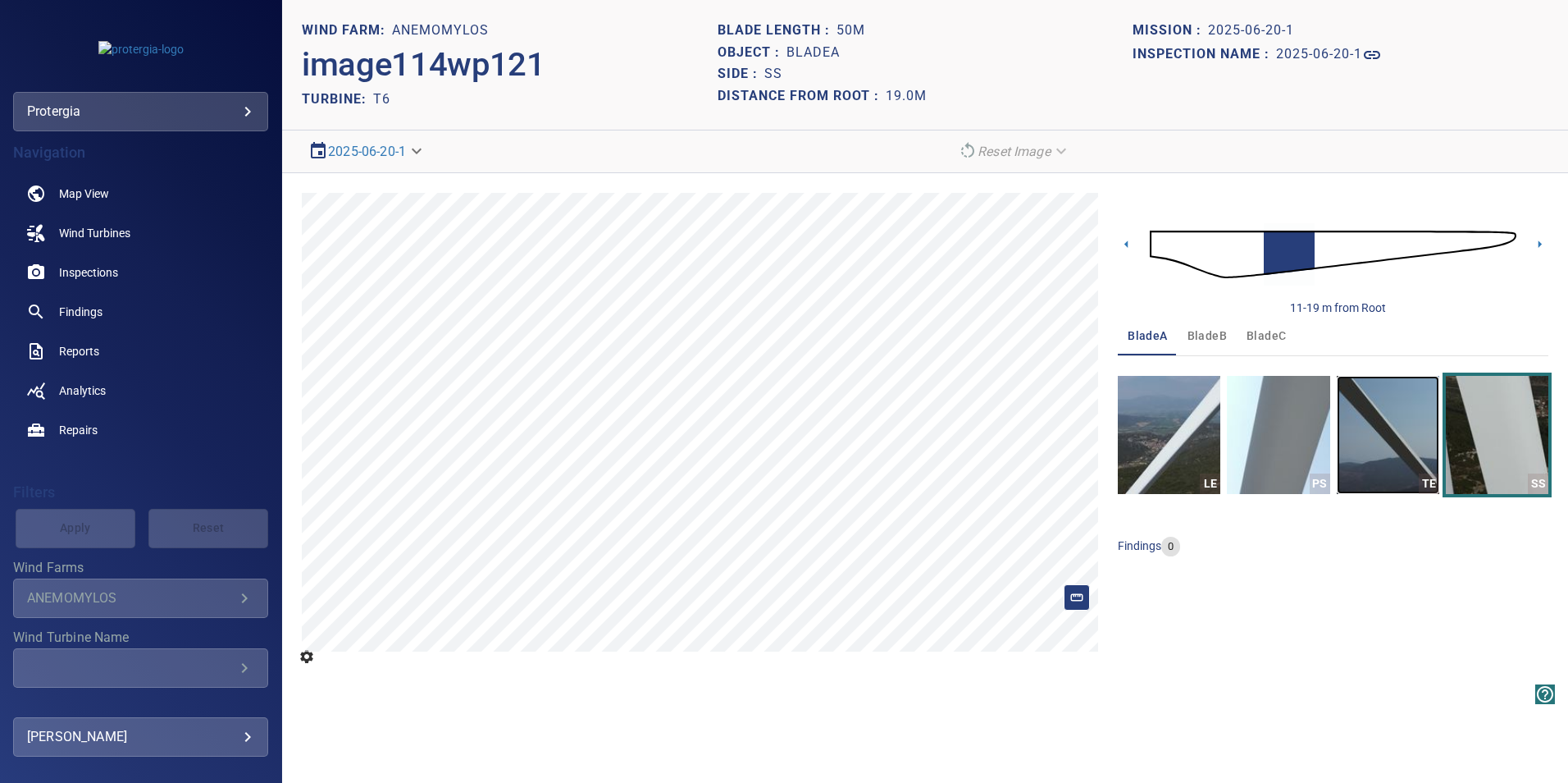
click at [1084, 444] on img "button" at bounding box center [1387, 435] width 103 height 118
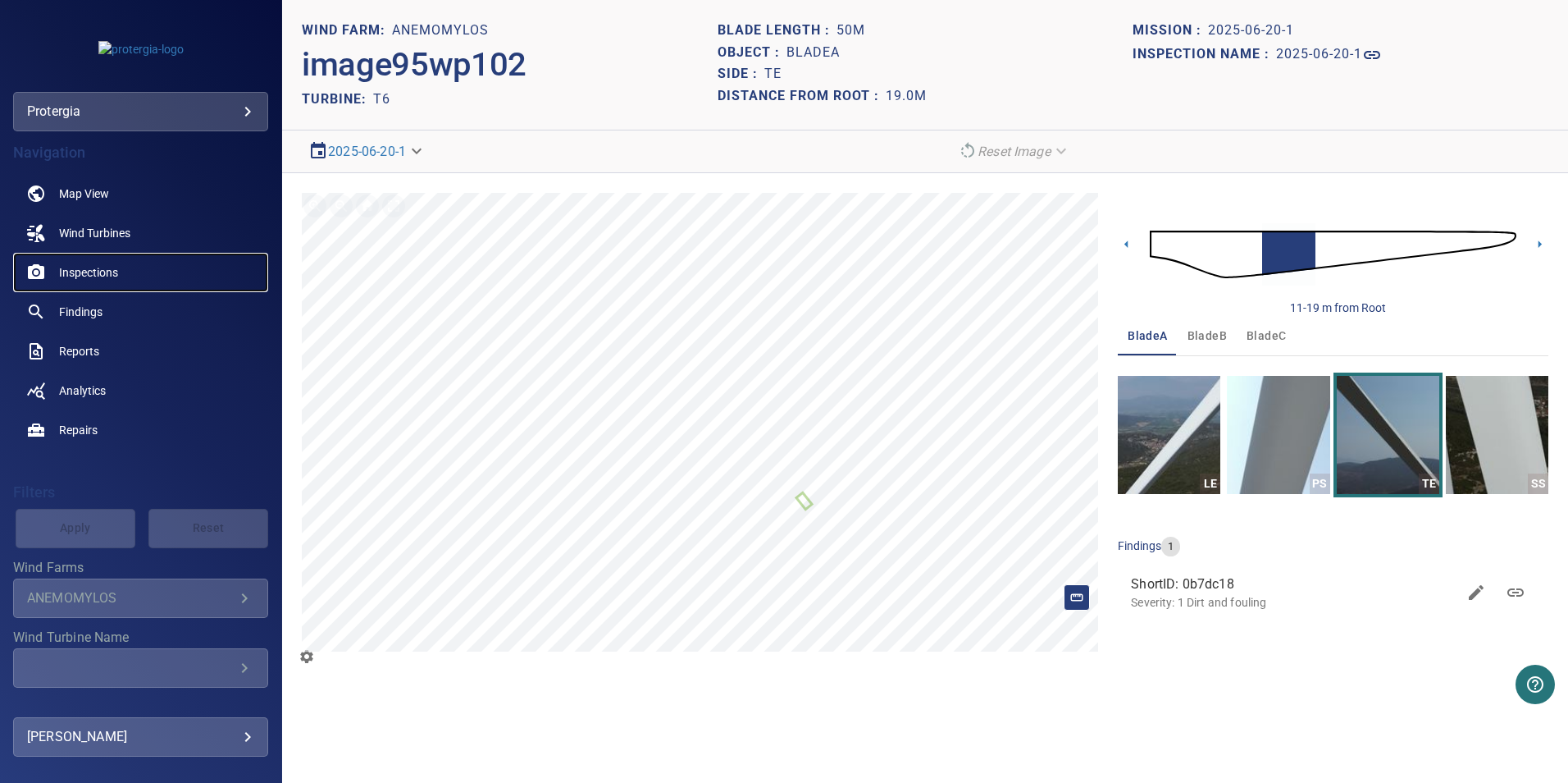
click at [99, 274] on span "Inspections" at bounding box center [89, 273] width 59 height 17
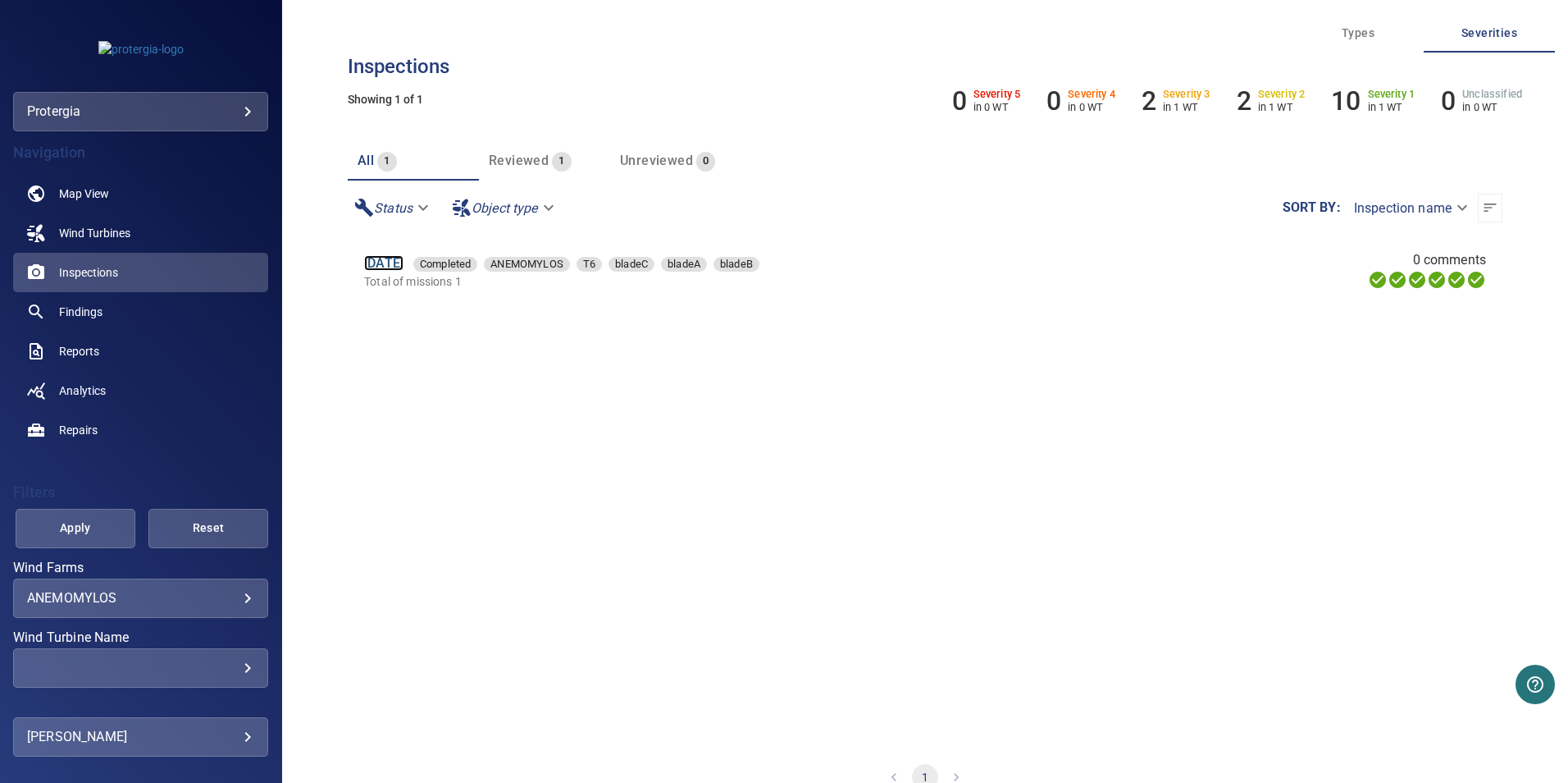
click at [404, 264] on link "[DATE]" at bounding box center [384, 263] width 39 height 16
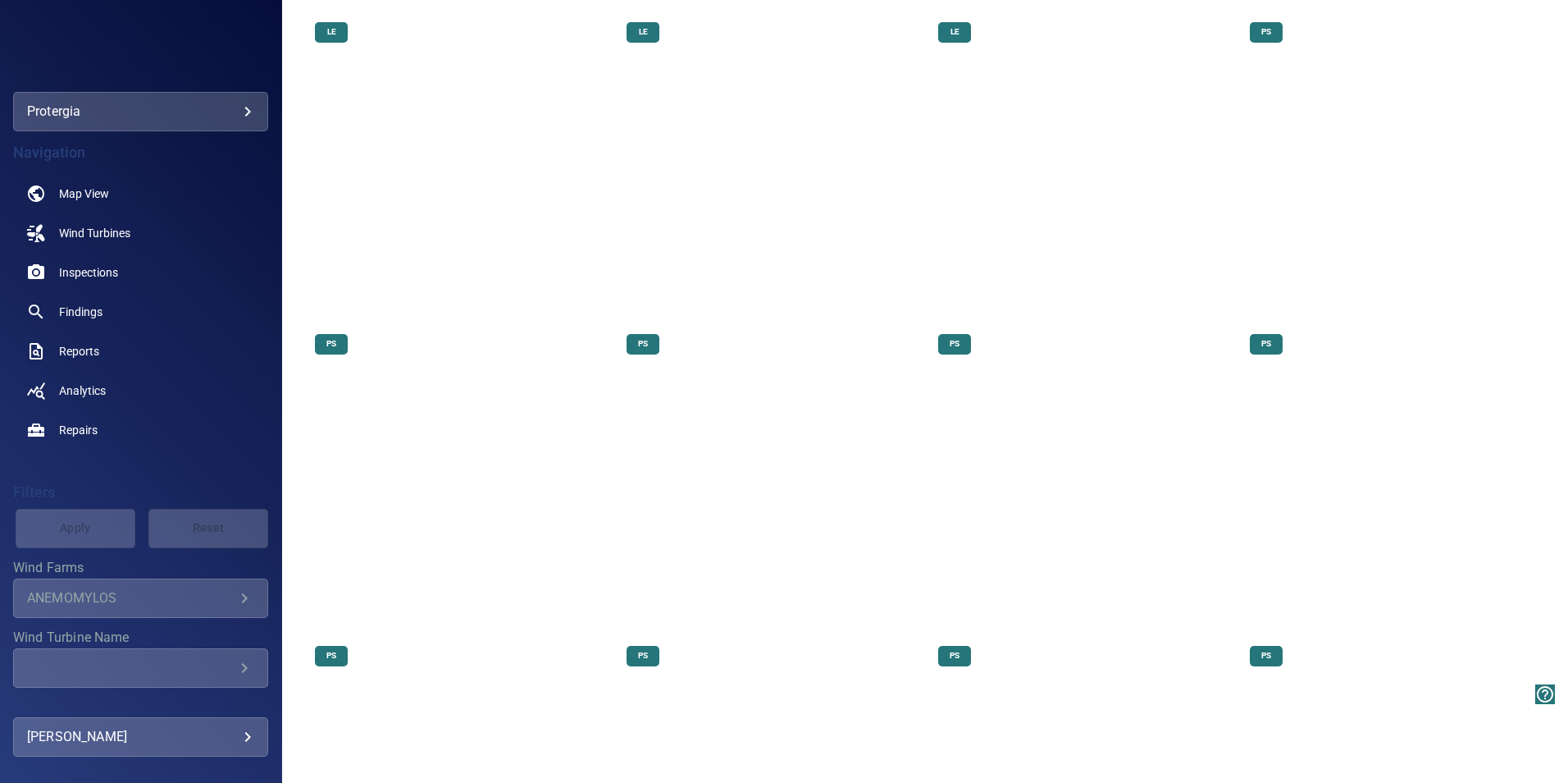
scroll to position [1066, 0]
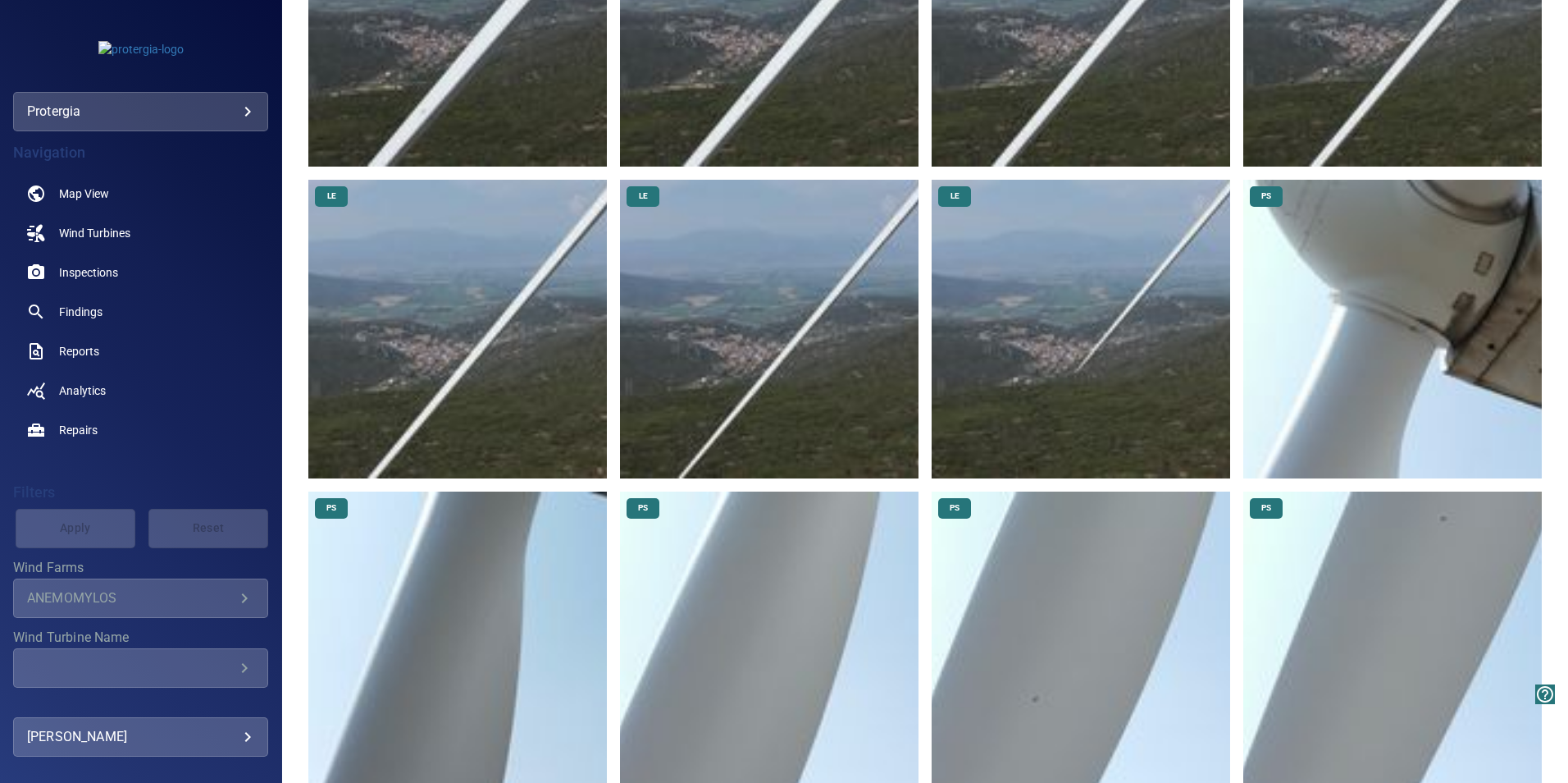
click at [1084, 278] on img at bounding box center [1392, 329] width 298 height 298
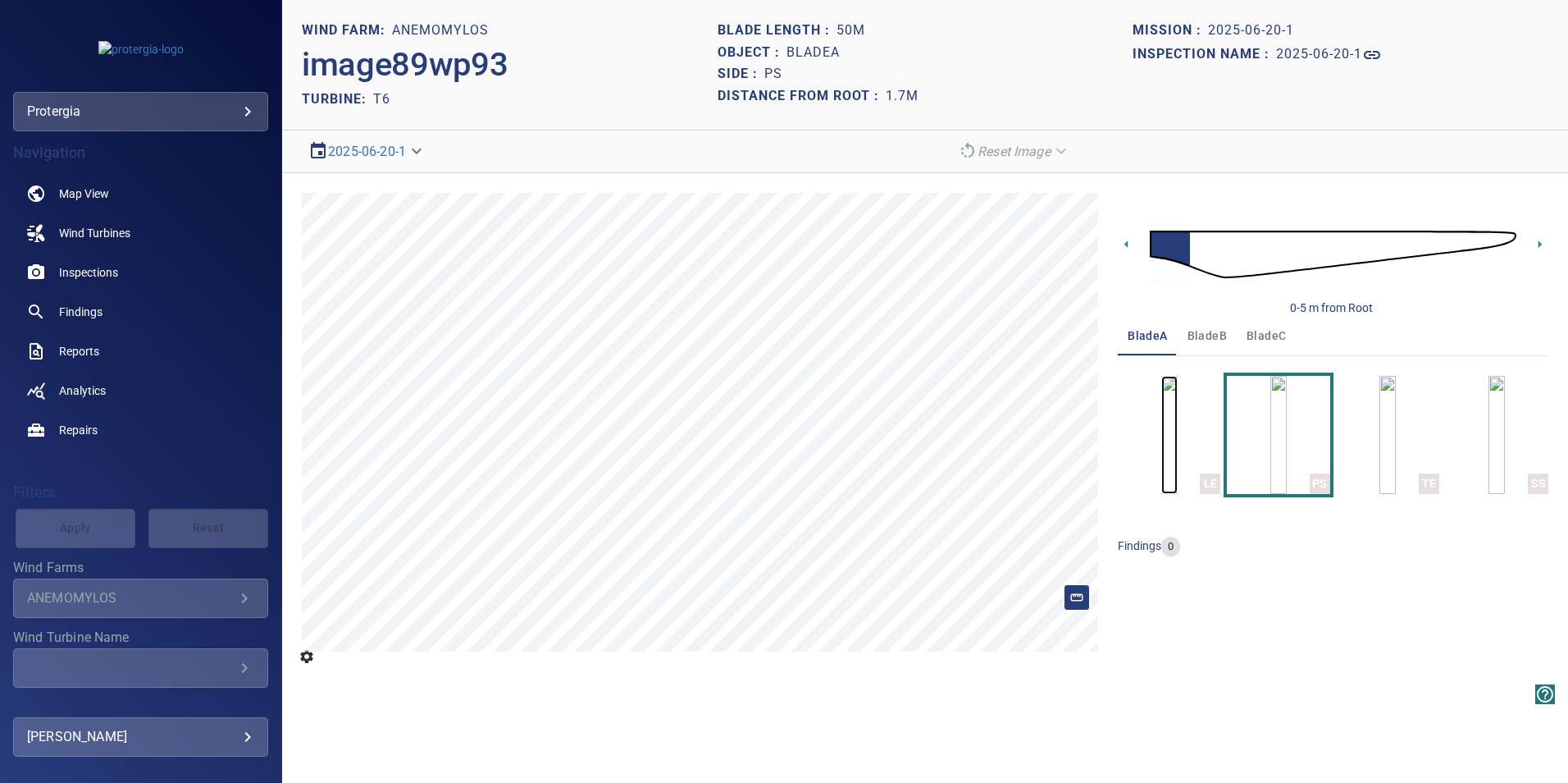
click at [1084, 430] on img "button" at bounding box center [1169, 435] width 17 height 118
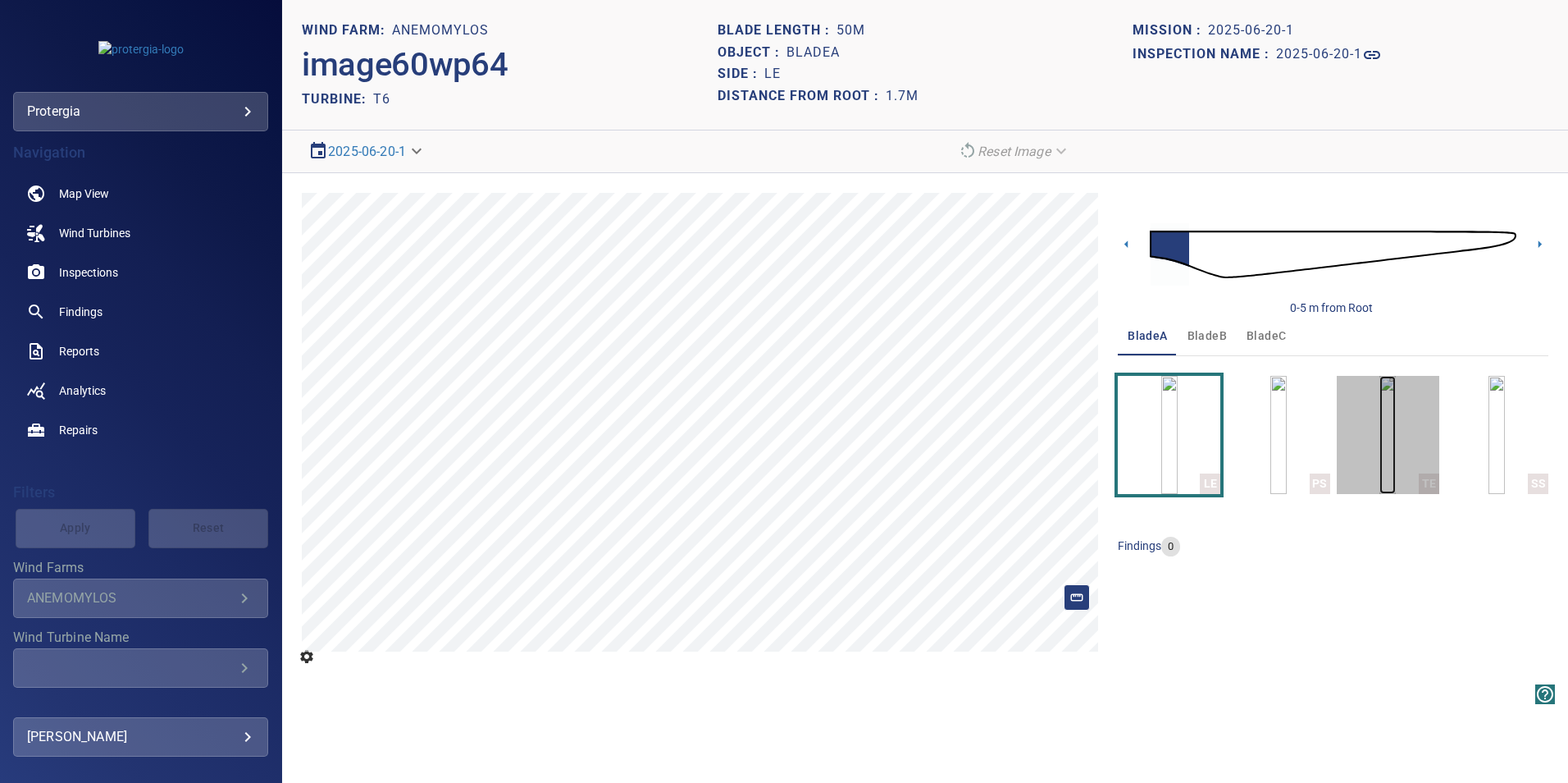
click at [1084, 417] on img "button" at bounding box center [1387, 435] width 17 height 118
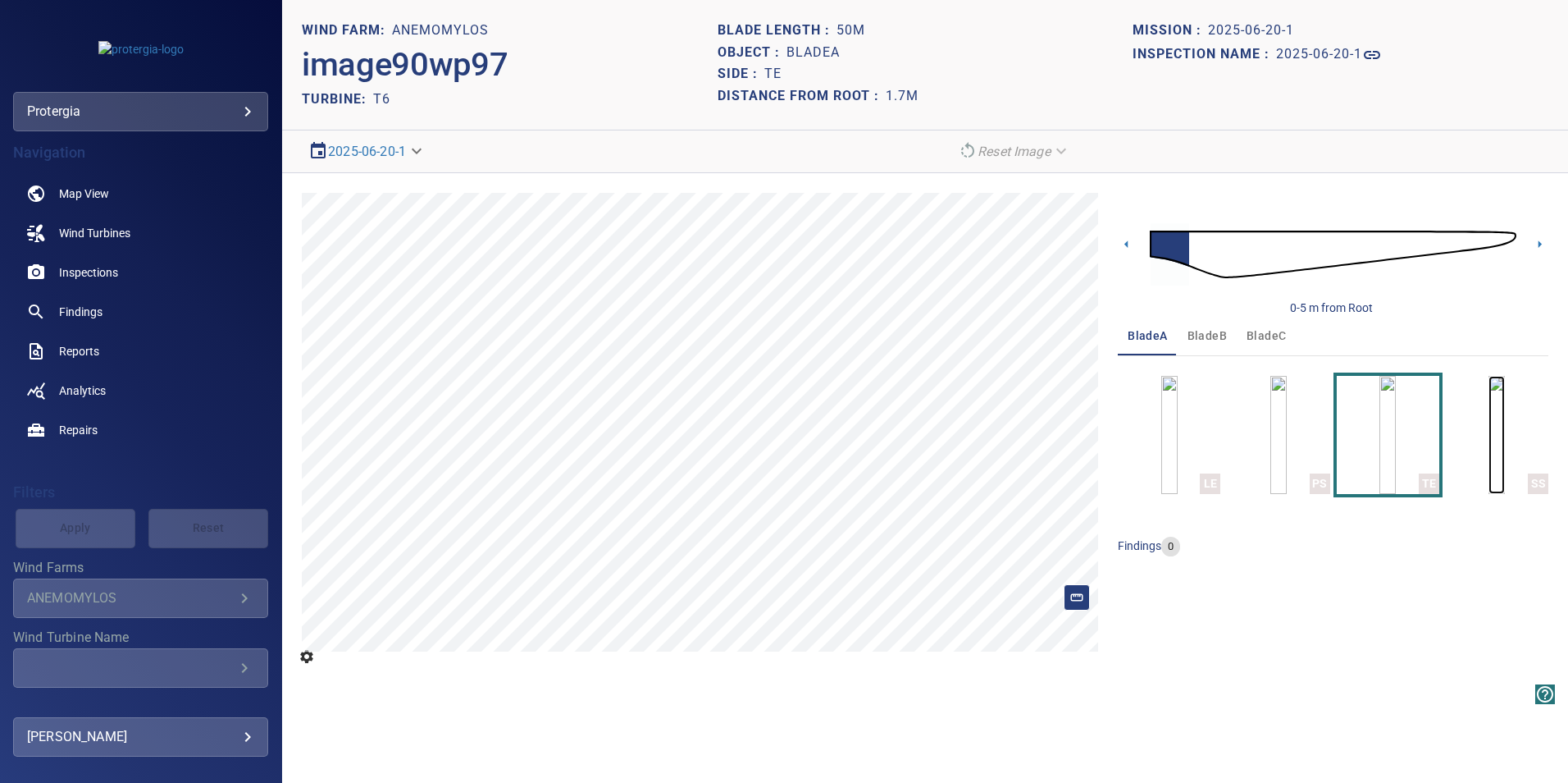
click at [1084, 437] on img "button" at bounding box center [1496, 435] width 17 height 118
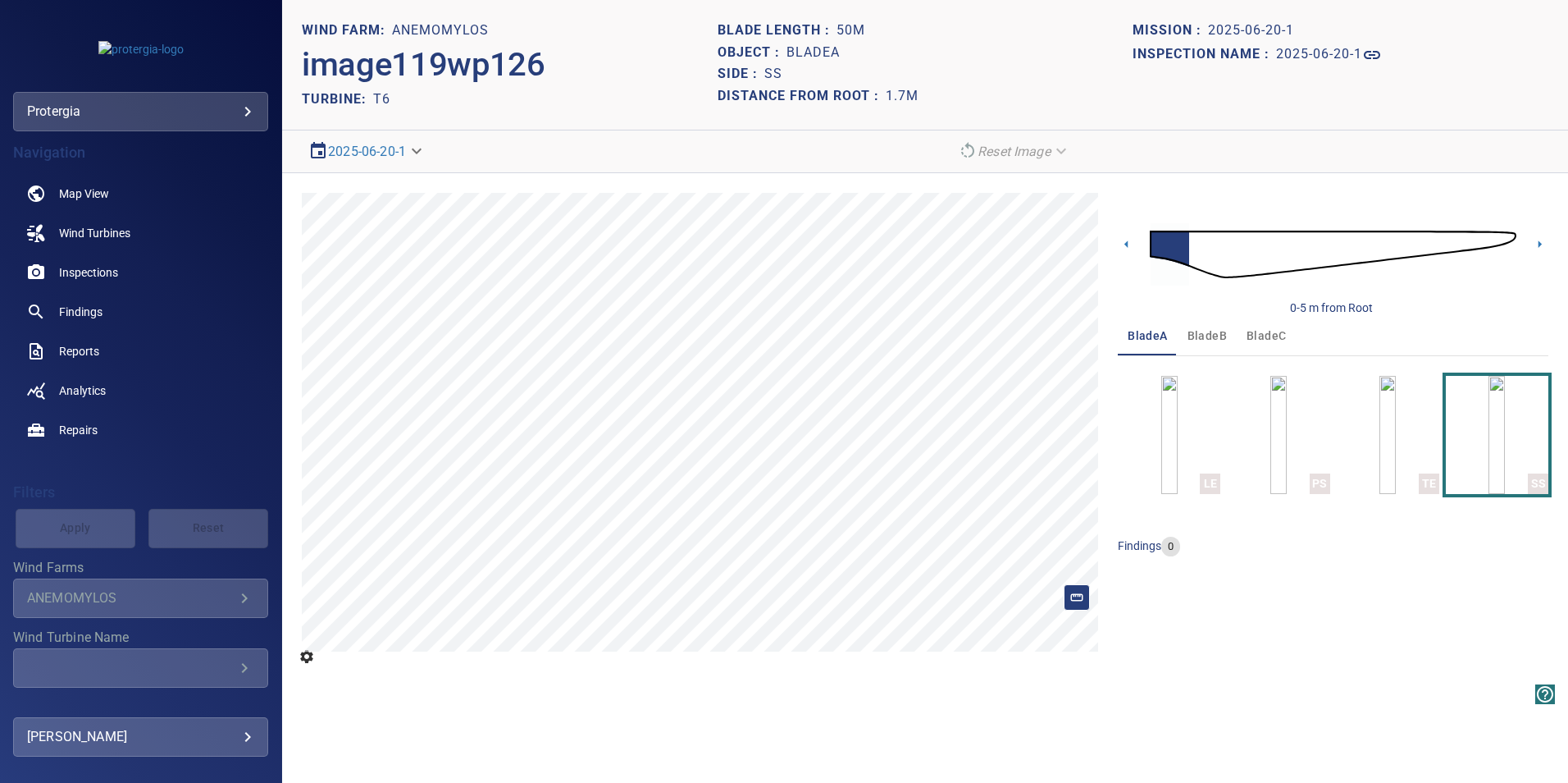
click at [1084, 344] on span "bladeB" at bounding box center [1207, 336] width 39 height 21
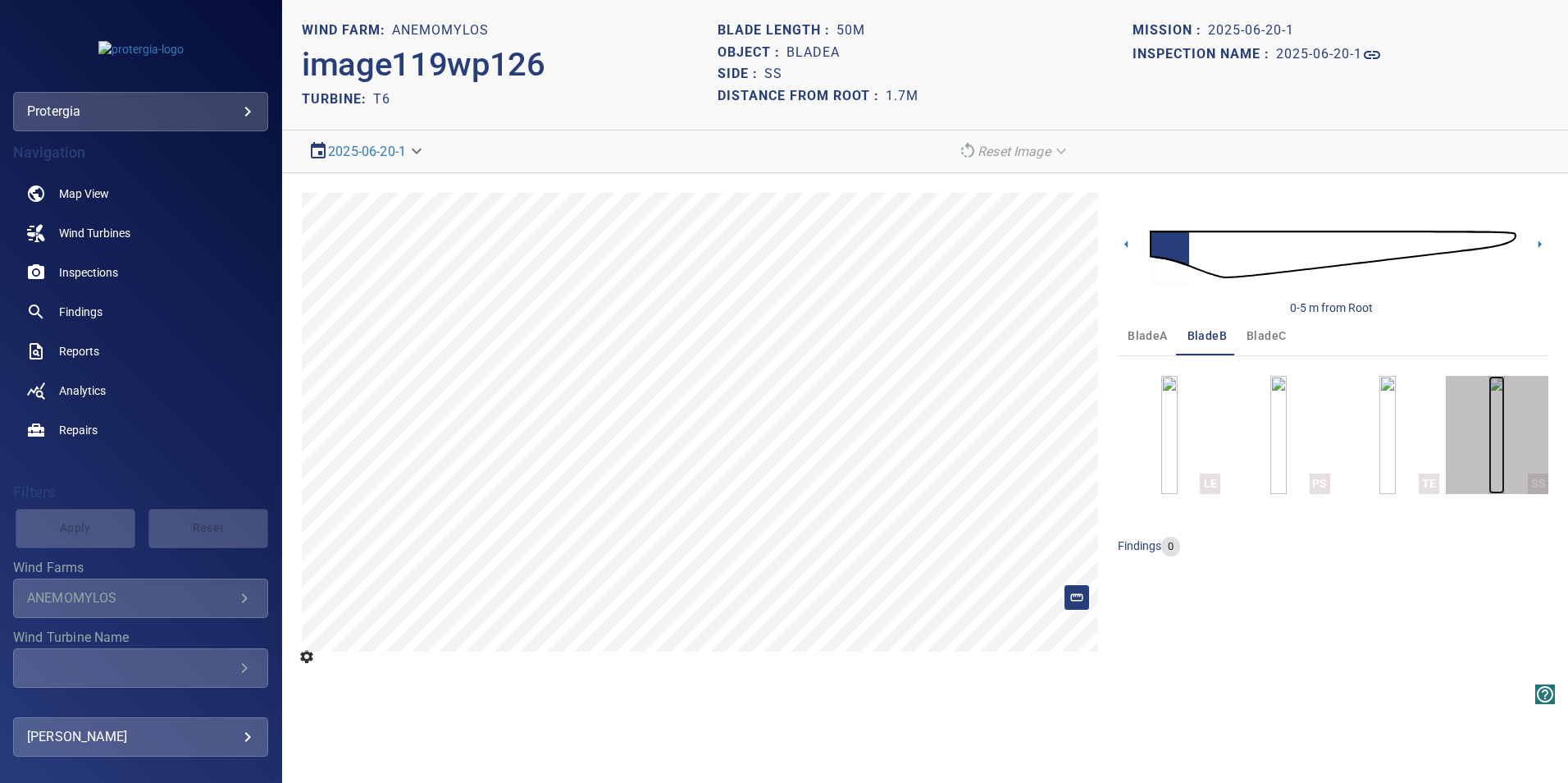
click at [1084, 401] on img "button" at bounding box center [1496, 435] width 17 height 118
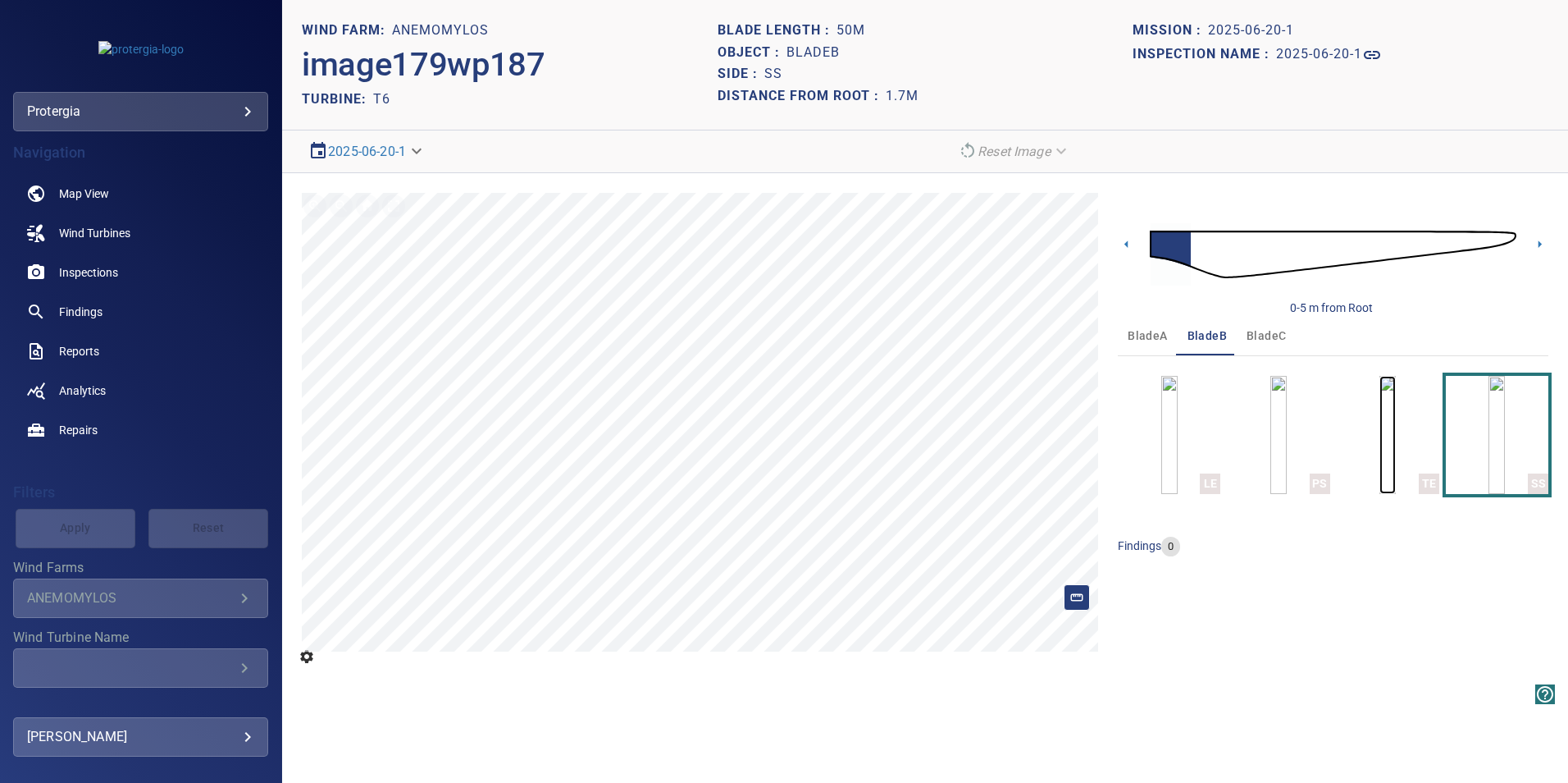
click at [1084, 415] on img "button" at bounding box center [1387, 435] width 17 height 118
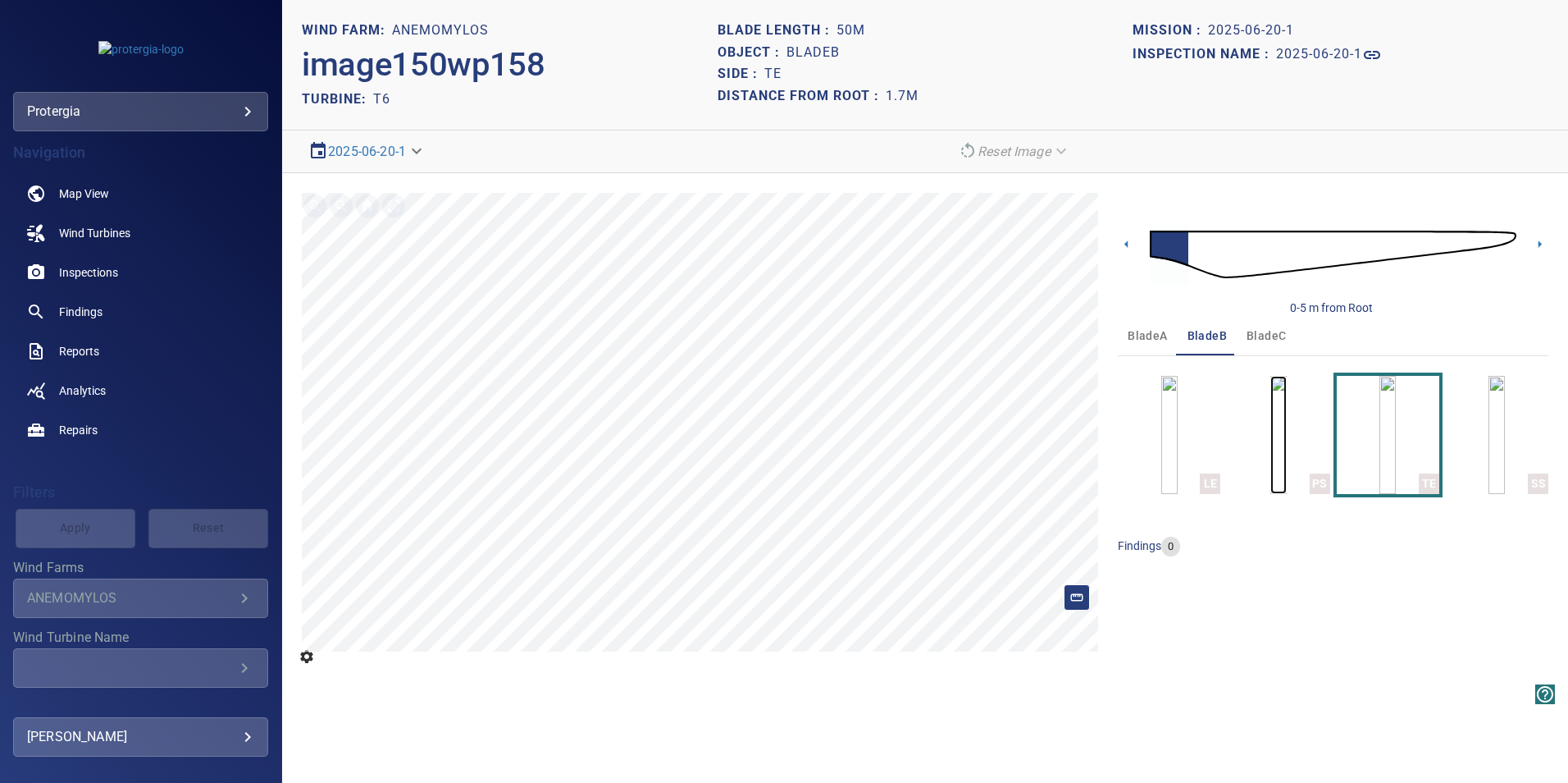
click at [1084, 431] on img "button" at bounding box center [1278, 435] width 17 height 118
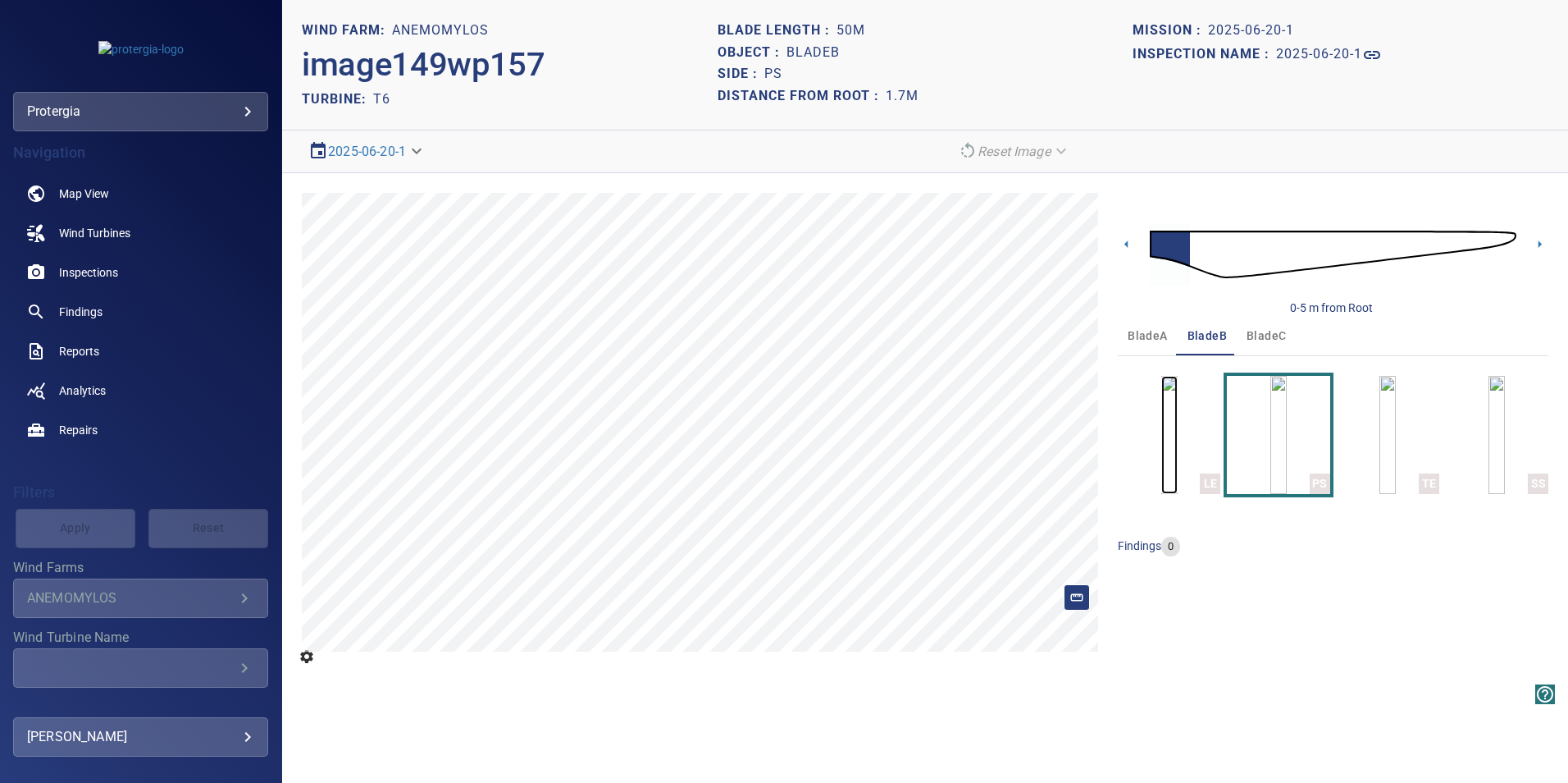
click at [1084, 422] on img "button" at bounding box center [1169, 435] width 17 height 118
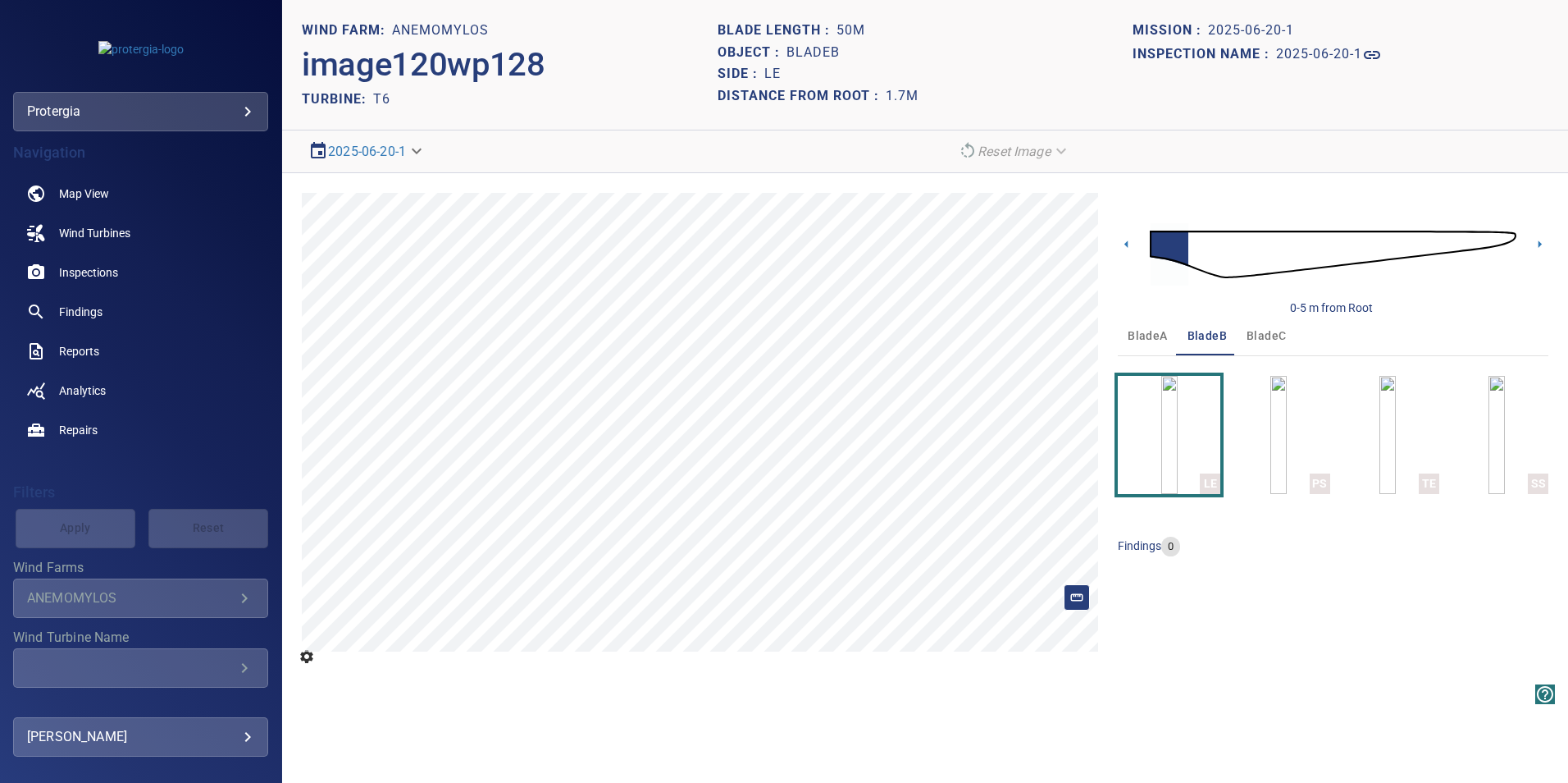
click at [1084, 335] on span "bladeC" at bounding box center [1266, 336] width 39 height 21
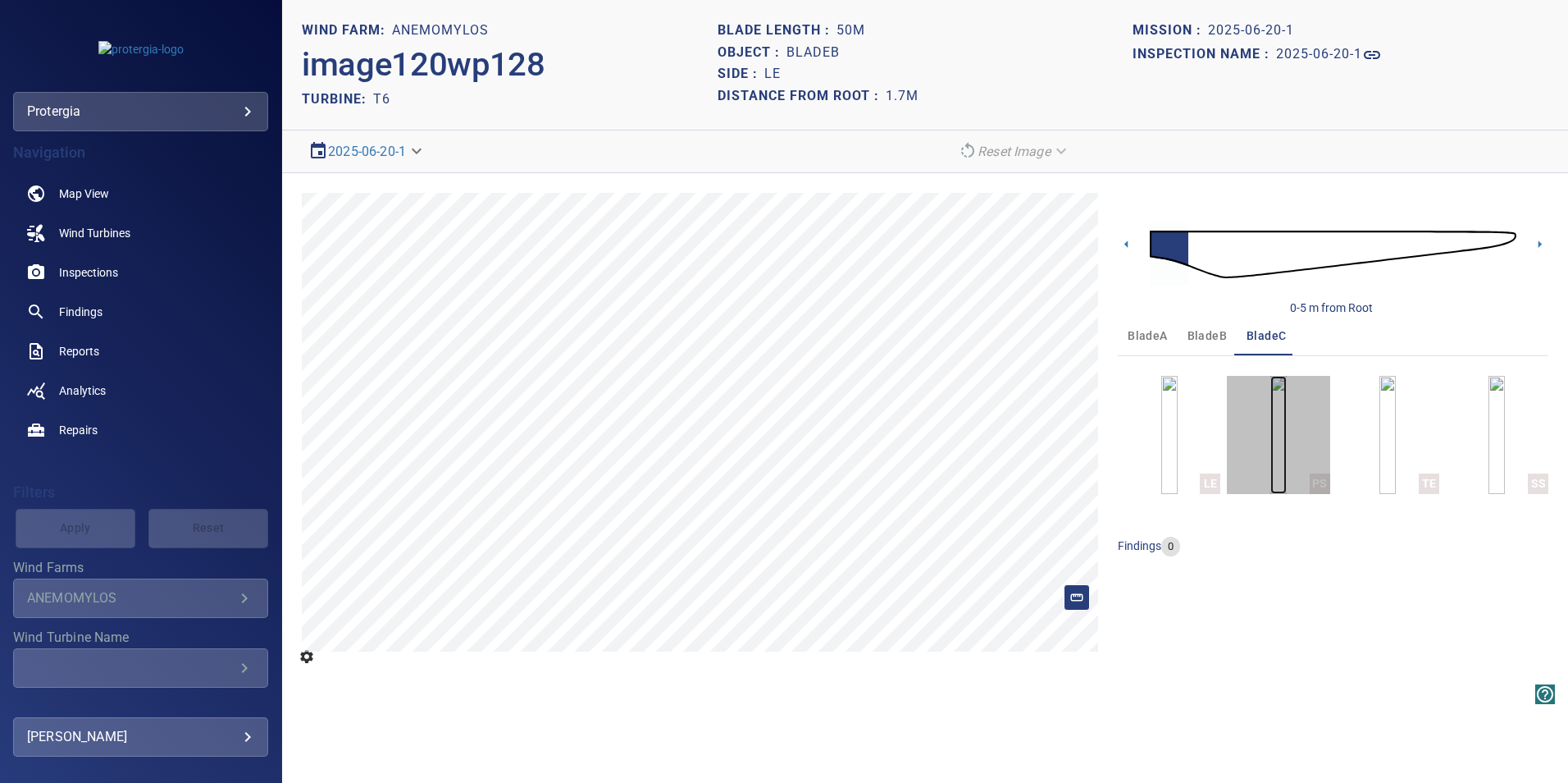
click at [1084, 415] on img "button" at bounding box center [1278, 435] width 17 height 118
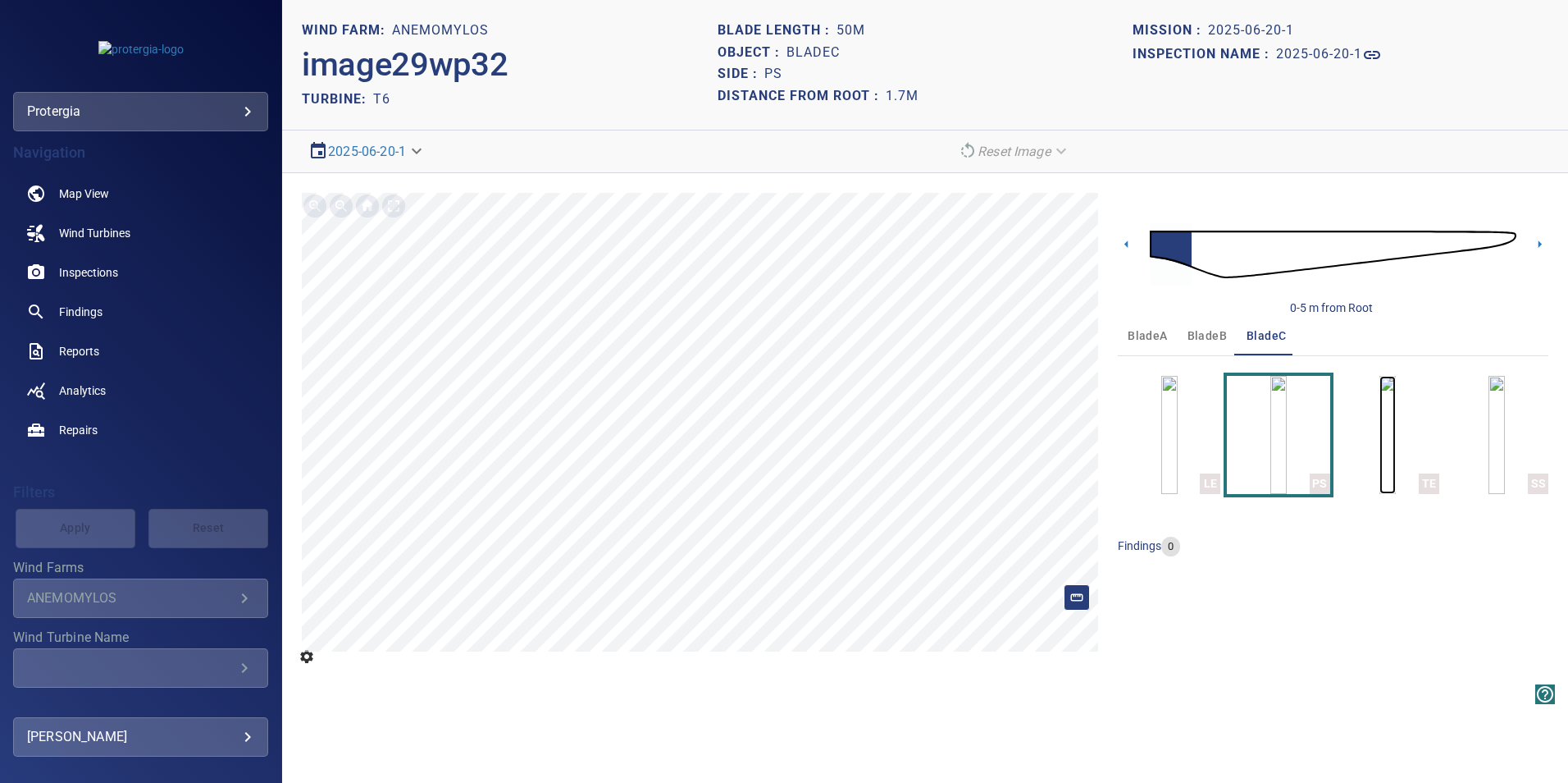
click at [1084, 425] on img "button" at bounding box center [1387, 435] width 17 height 118
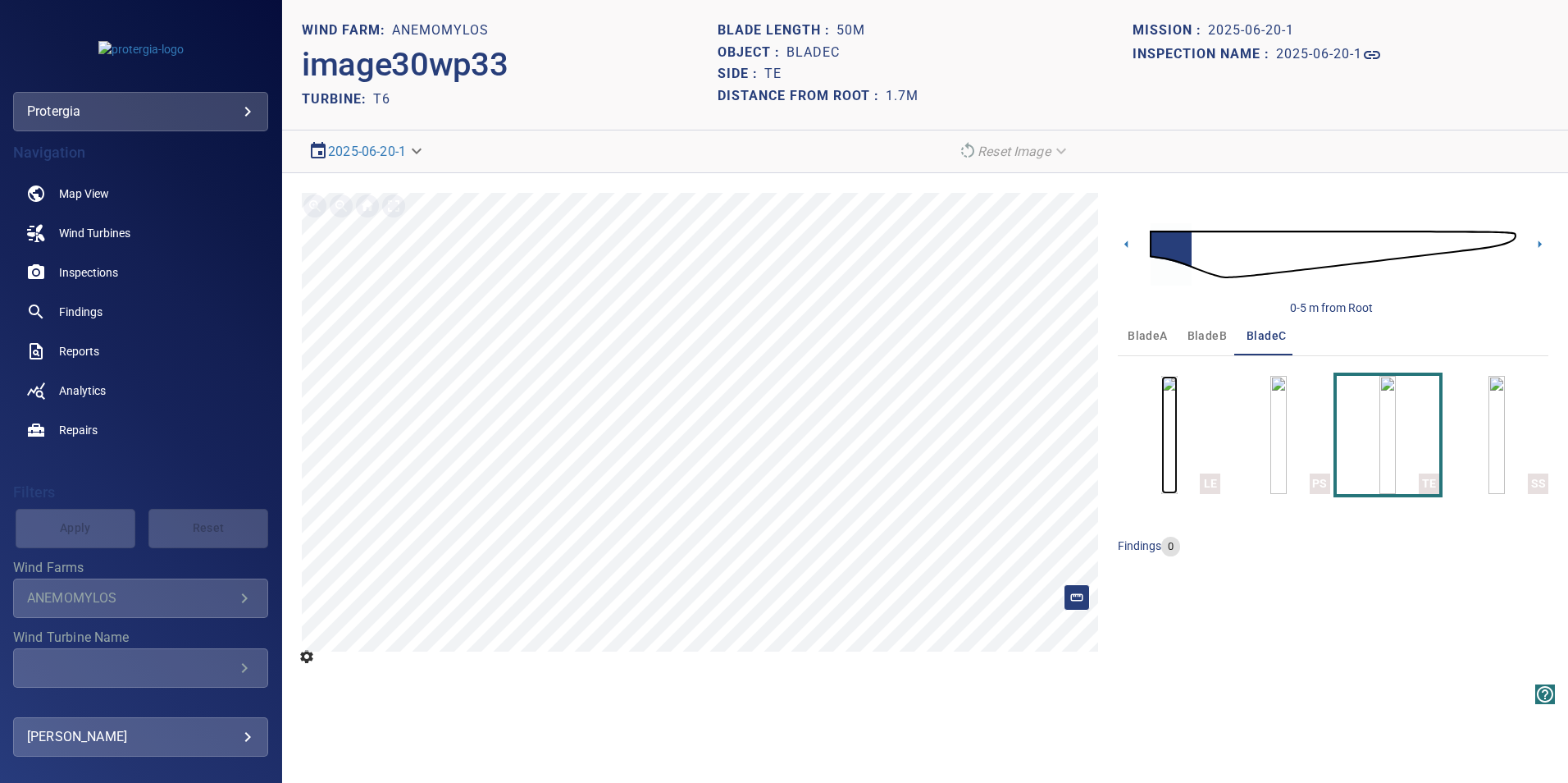
click at [1084, 410] on img "button" at bounding box center [1169, 435] width 17 height 118
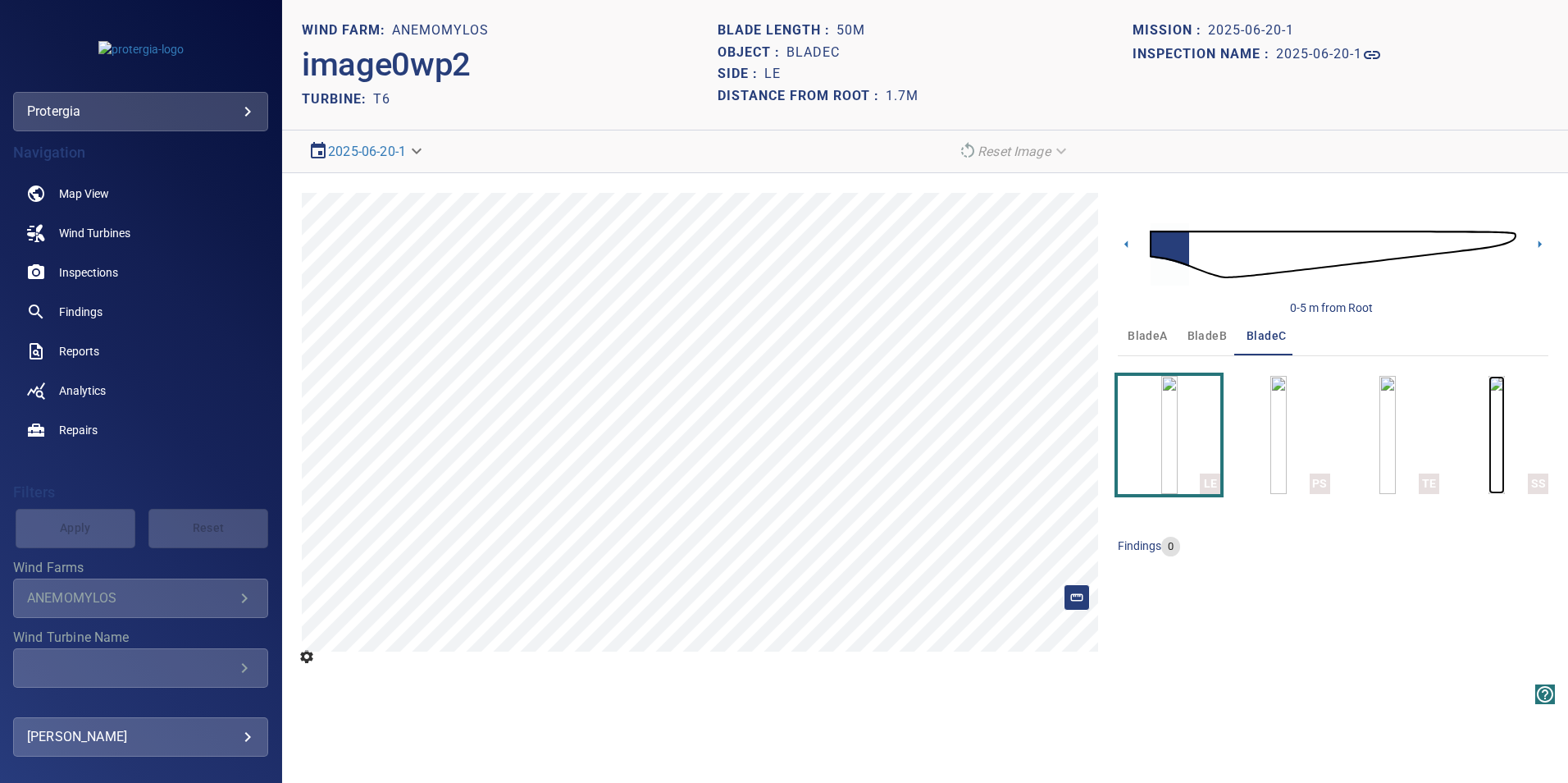
click at [1084, 430] on img "button" at bounding box center [1496, 435] width 17 height 118
